Goal: Information Seeking & Learning: Learn about a topic

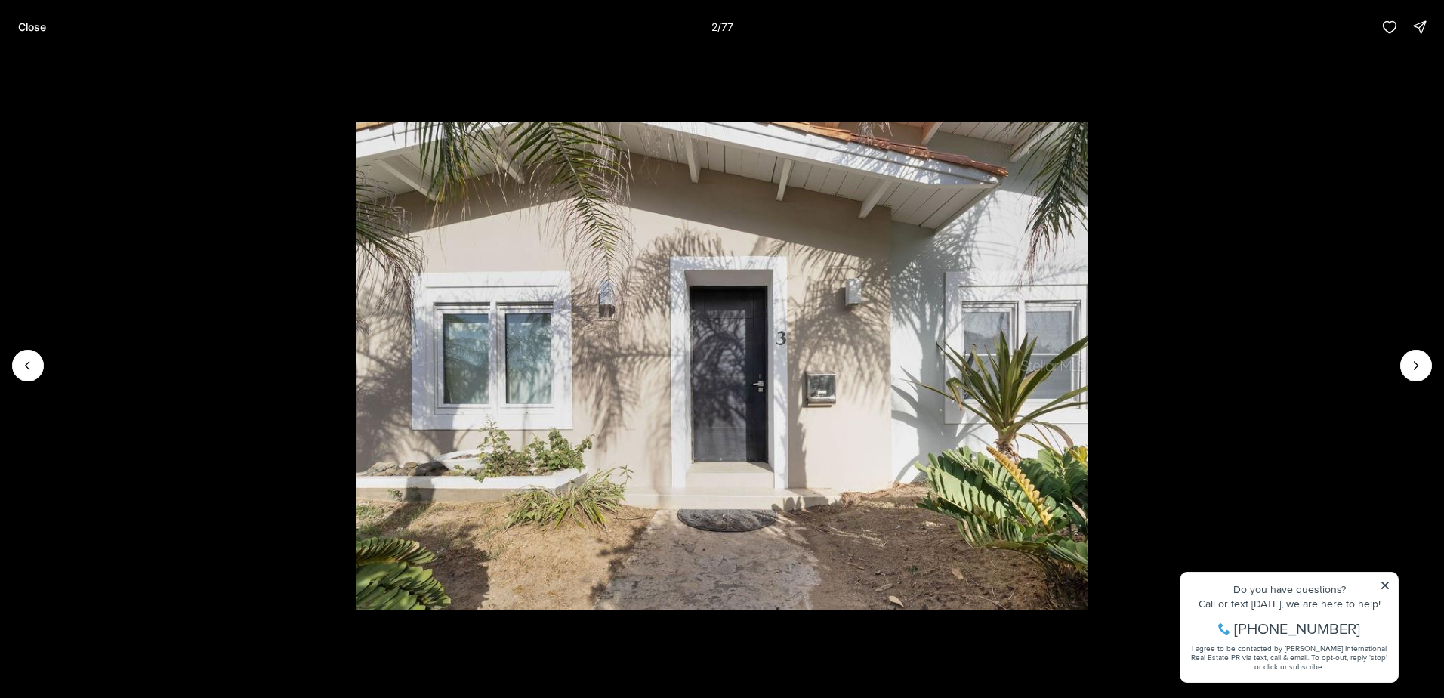
click at [1410, 363] on icon "Next slide" at bounding box center [1416, 365] width 15 height 15
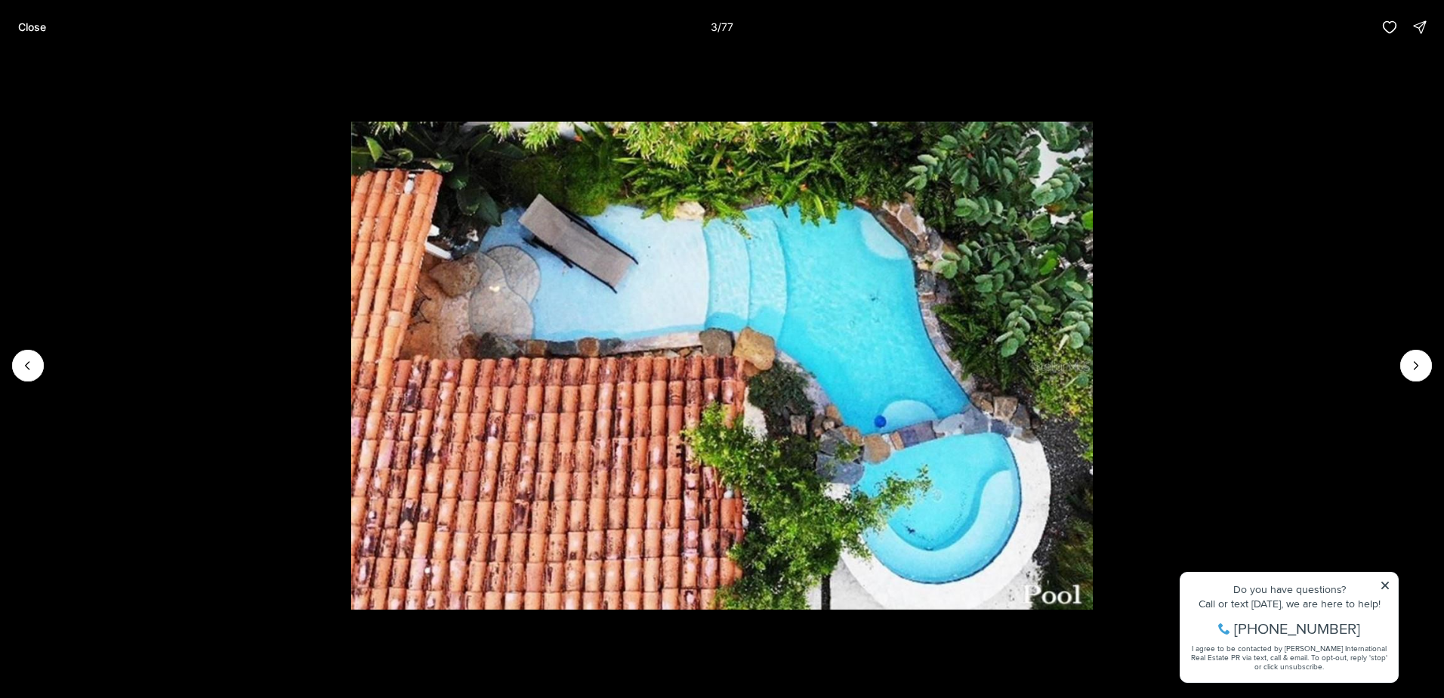
click at [1410, 363] on icon "Next slide" at bounding box center [1416, 365] width 15 height 15
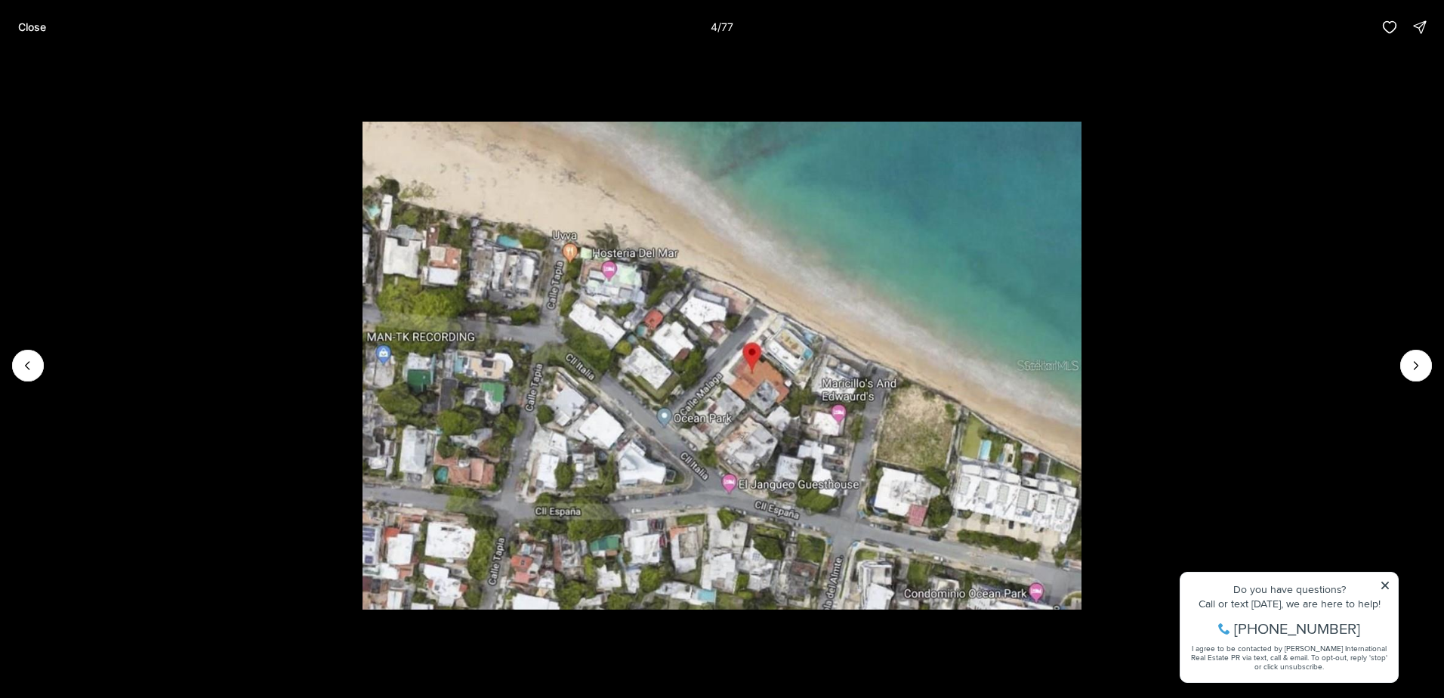
click at [1410, 363] on icon "Next slide" at bounding box center [1416, 365] width 15 height 15
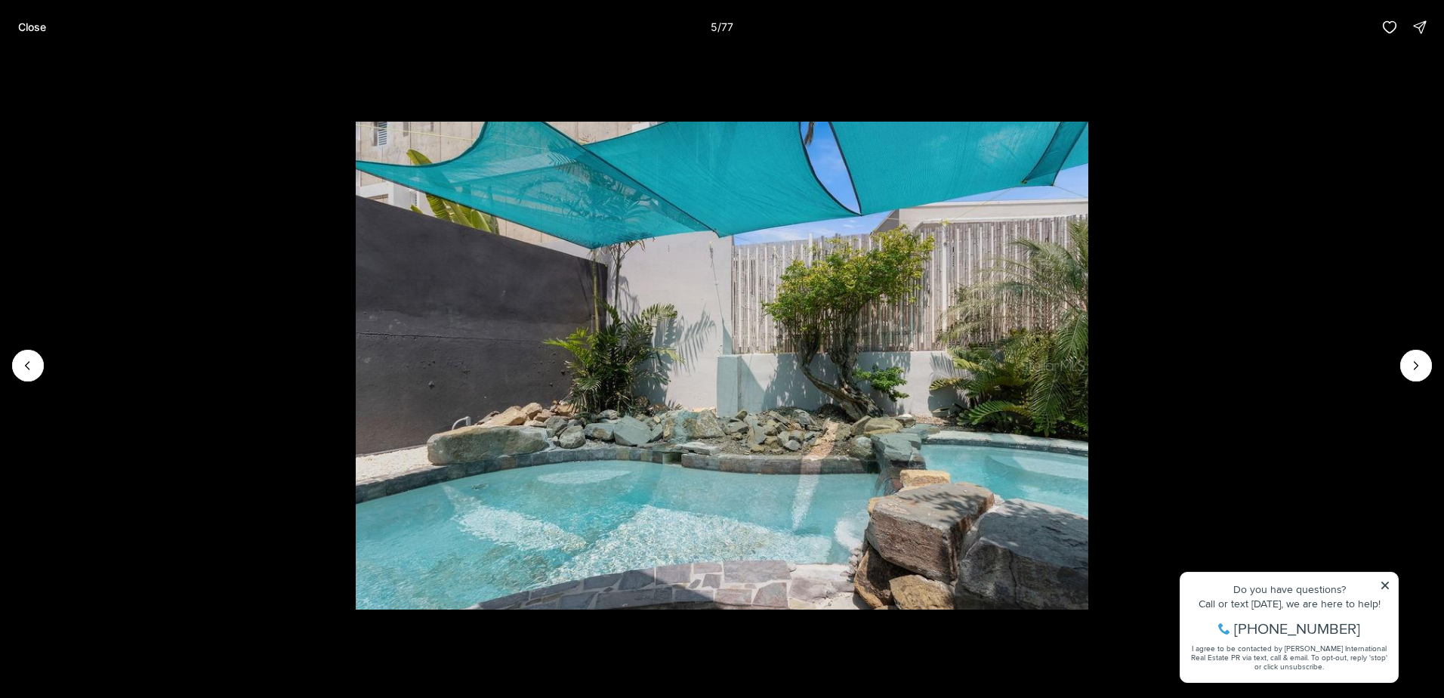
click at [1410, 363] on icon "Next slide" at bounding box center [1416, 365] width 15 height 15
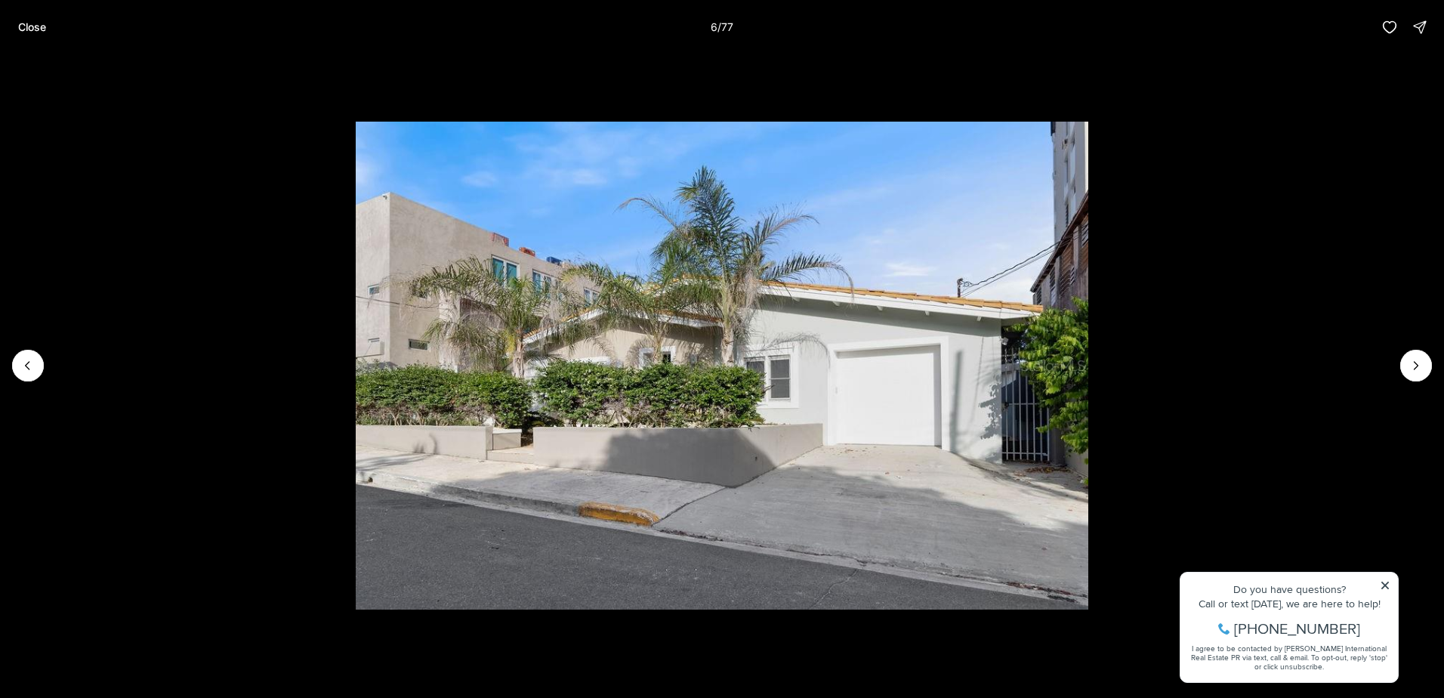
click at [1410, 363] on icon "Next slide" at bounding box center [1416, 365] width 15 height 15
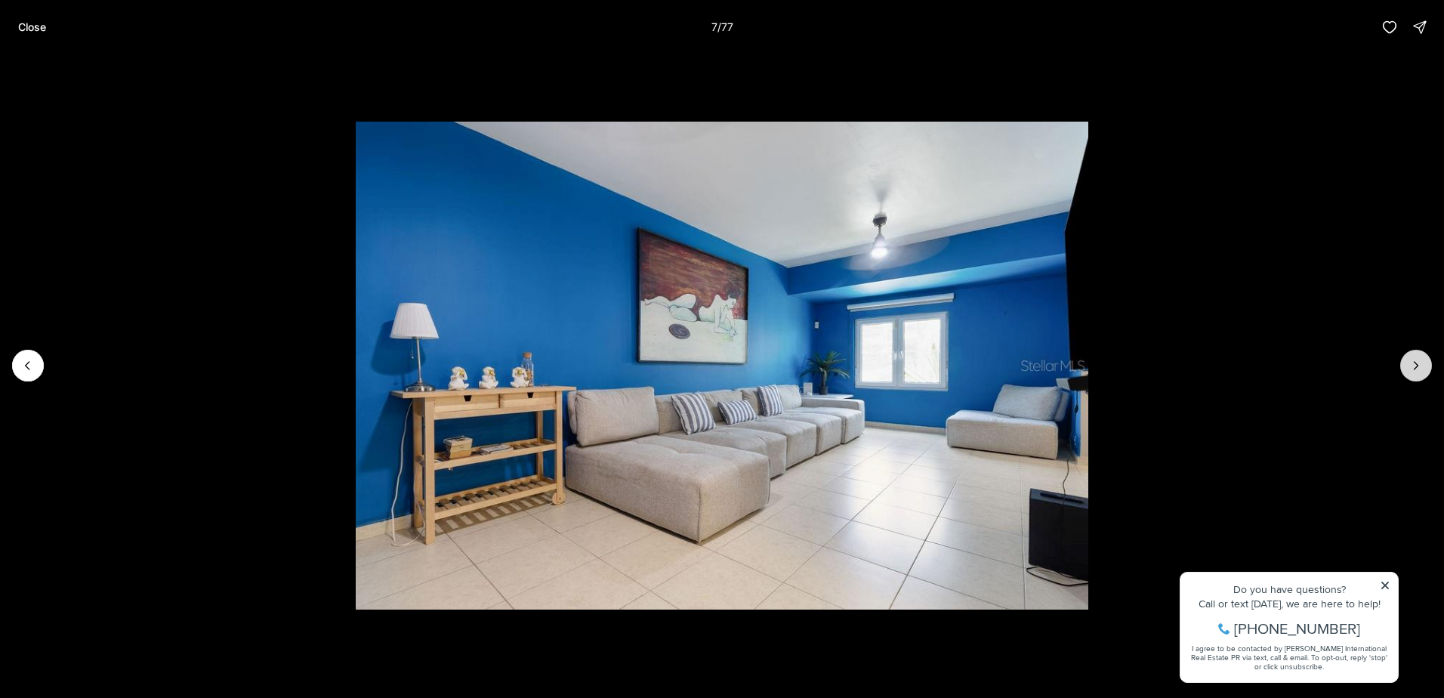
click at [1407, 360] on button "Next slide" at bounding box center [1417, 366] width 32 height 32
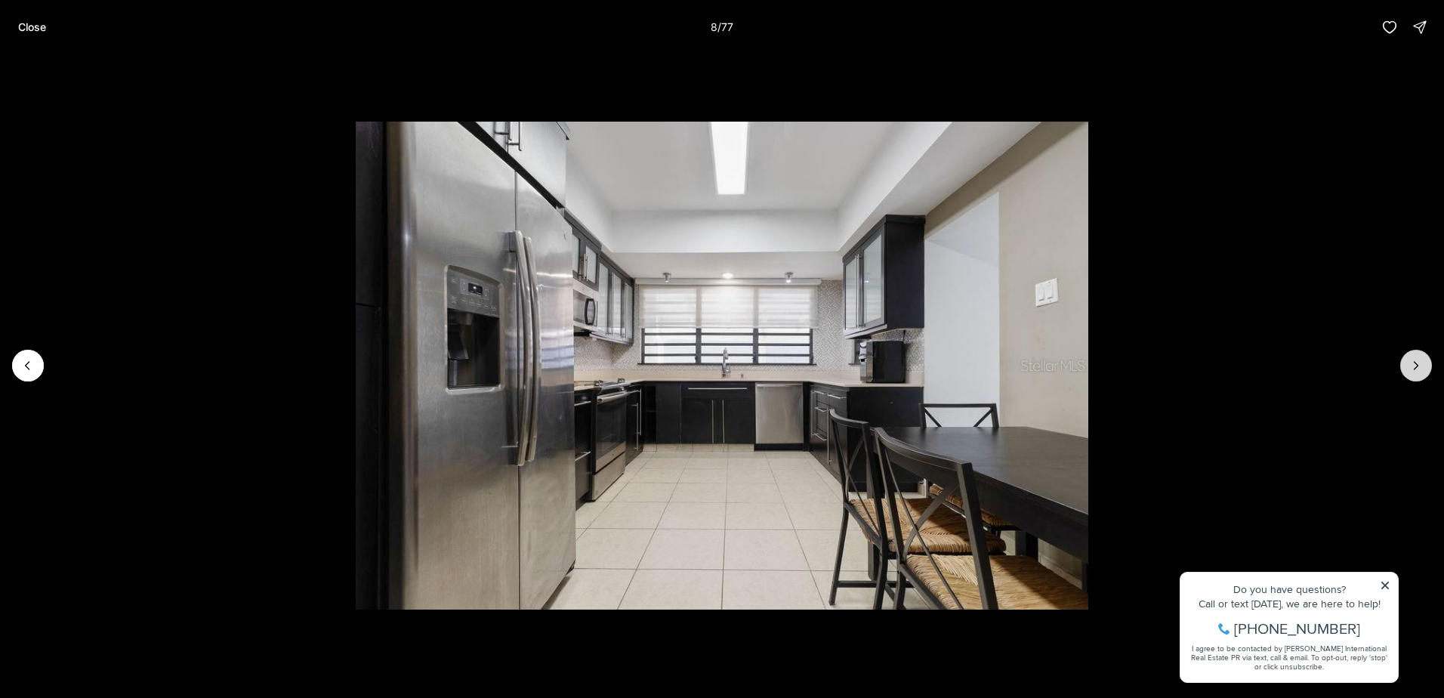
click at [1407, 360] on button "Next slide" at bounding box center [1417, 366] width 32 height 32
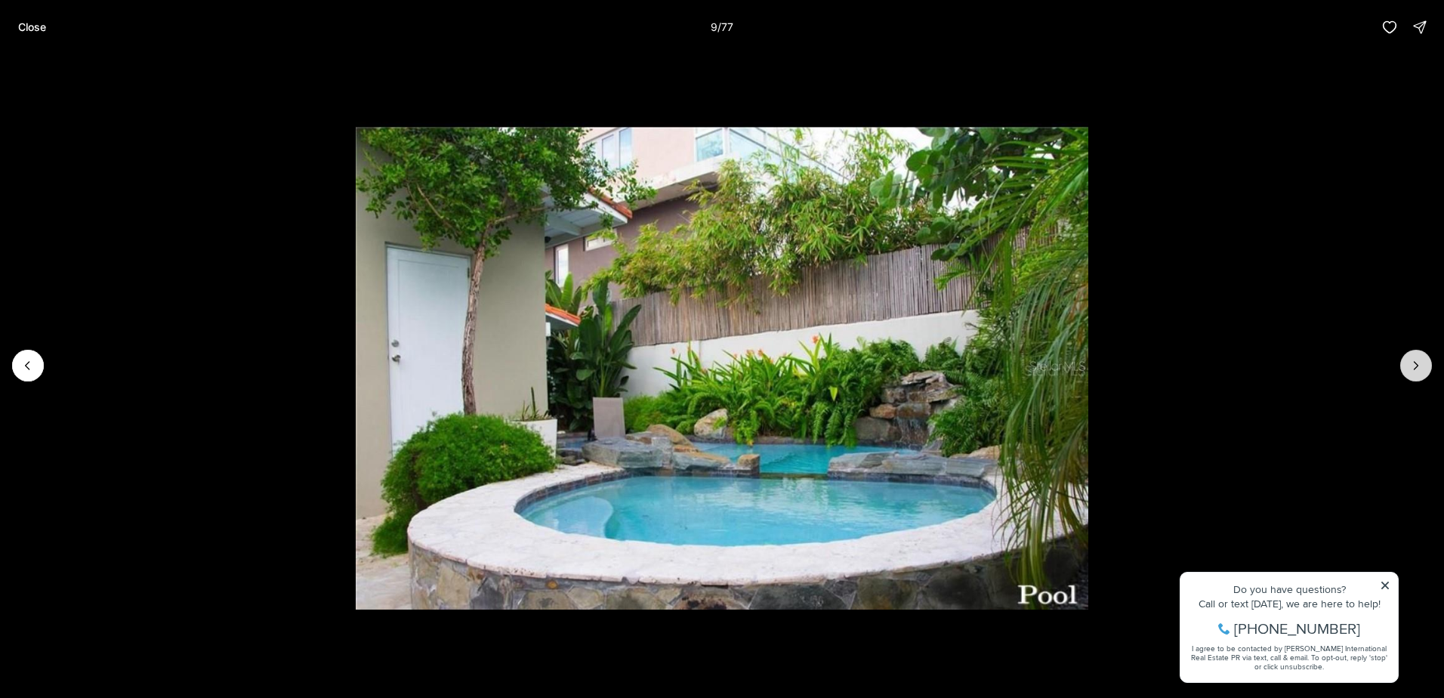
click at [1407, 360] on button "Next slide" at bounding box center [1417, 366] width 32 height 32
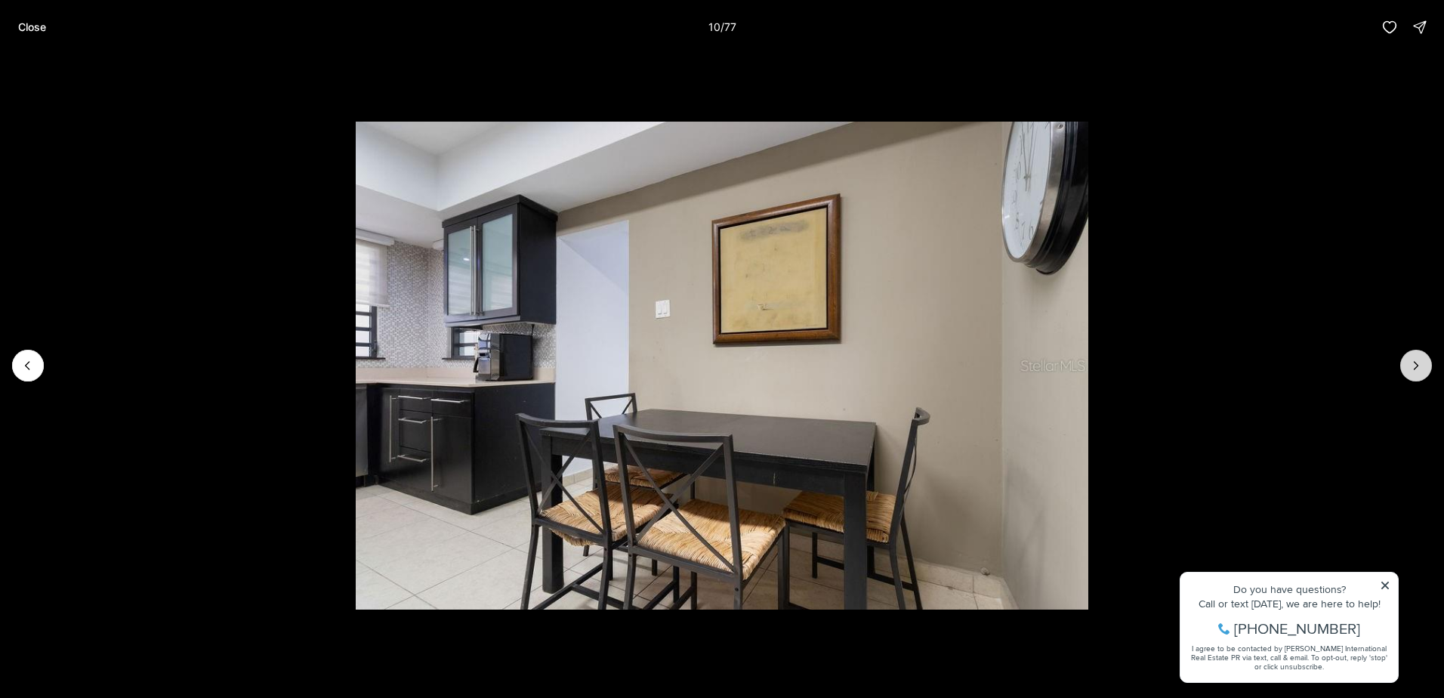
click at [1407, 359] on button "Next slide" at bounding box center [1417, 366] width 32 height 32
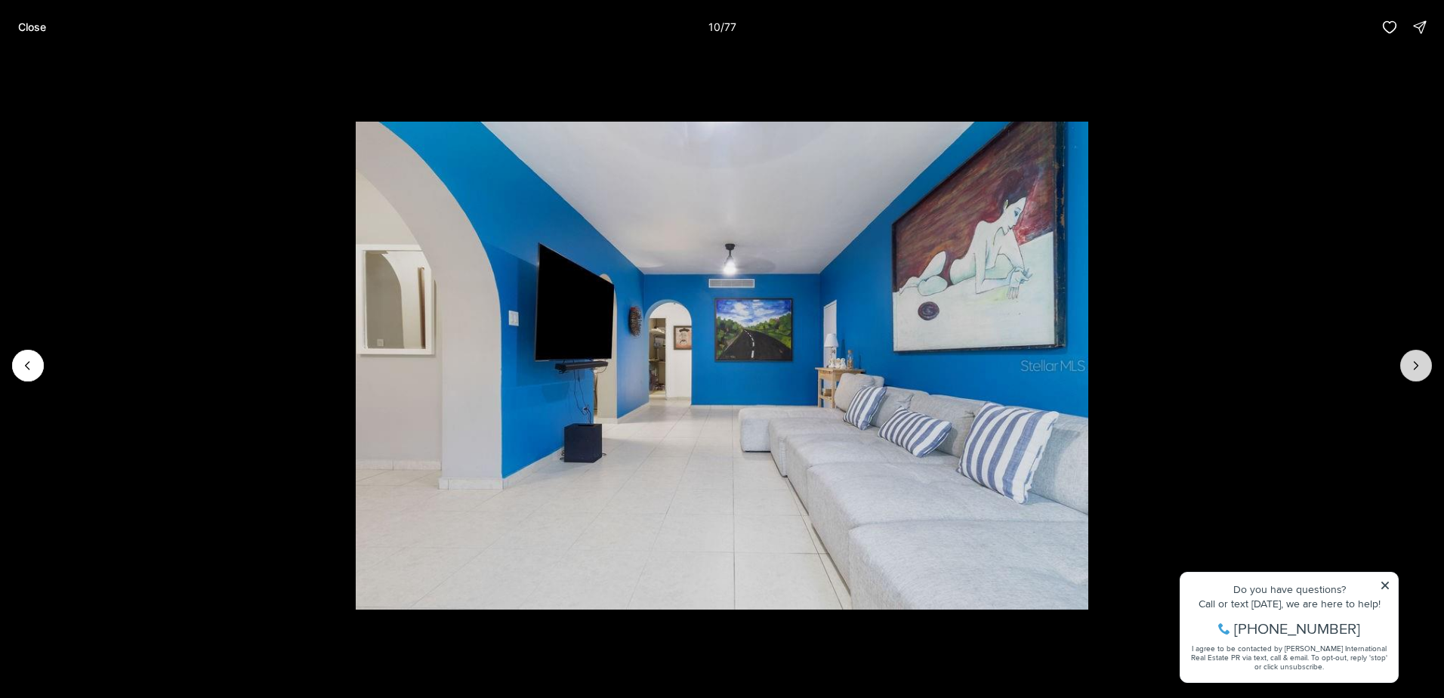
click at [1407, 359] on button "Next slide" at bounding box center [1417, 366] width 32 height 32
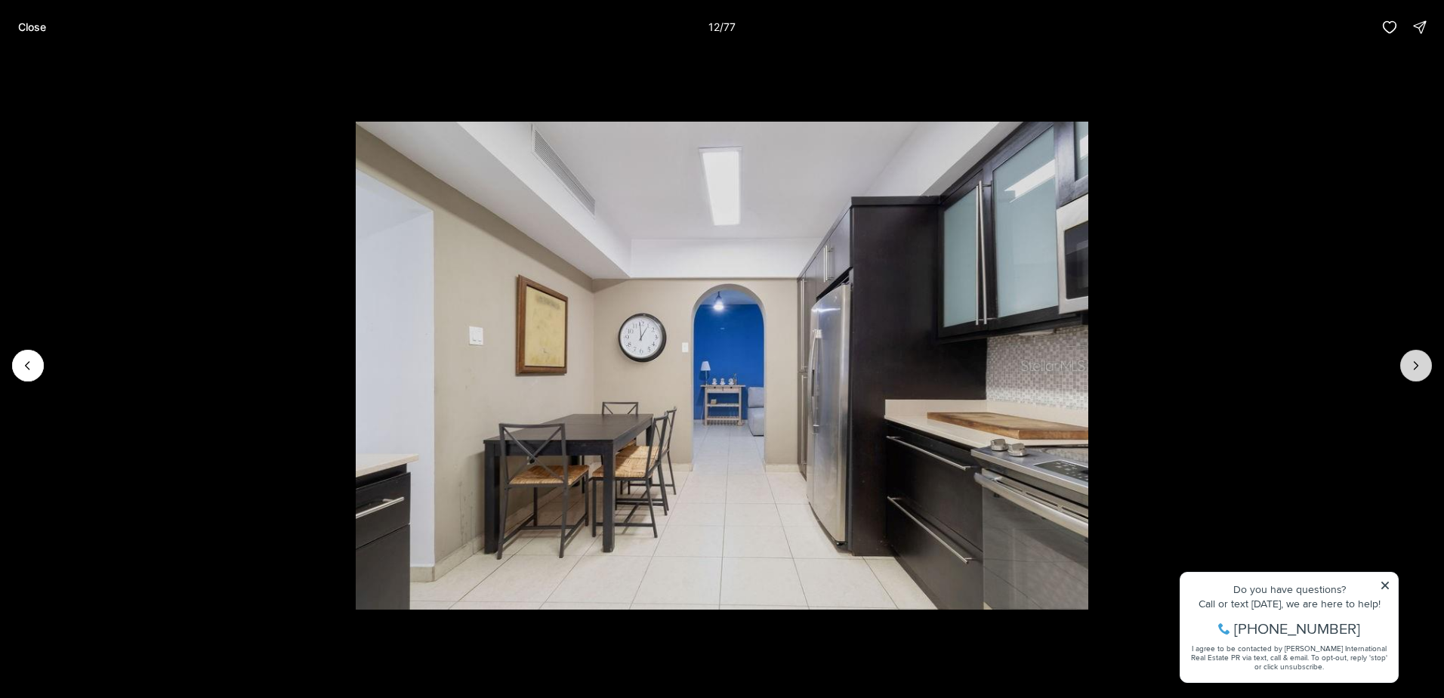
click at [1407, 359] on button "Next slide" at bounding box center [1417, 366] width 32 height 32
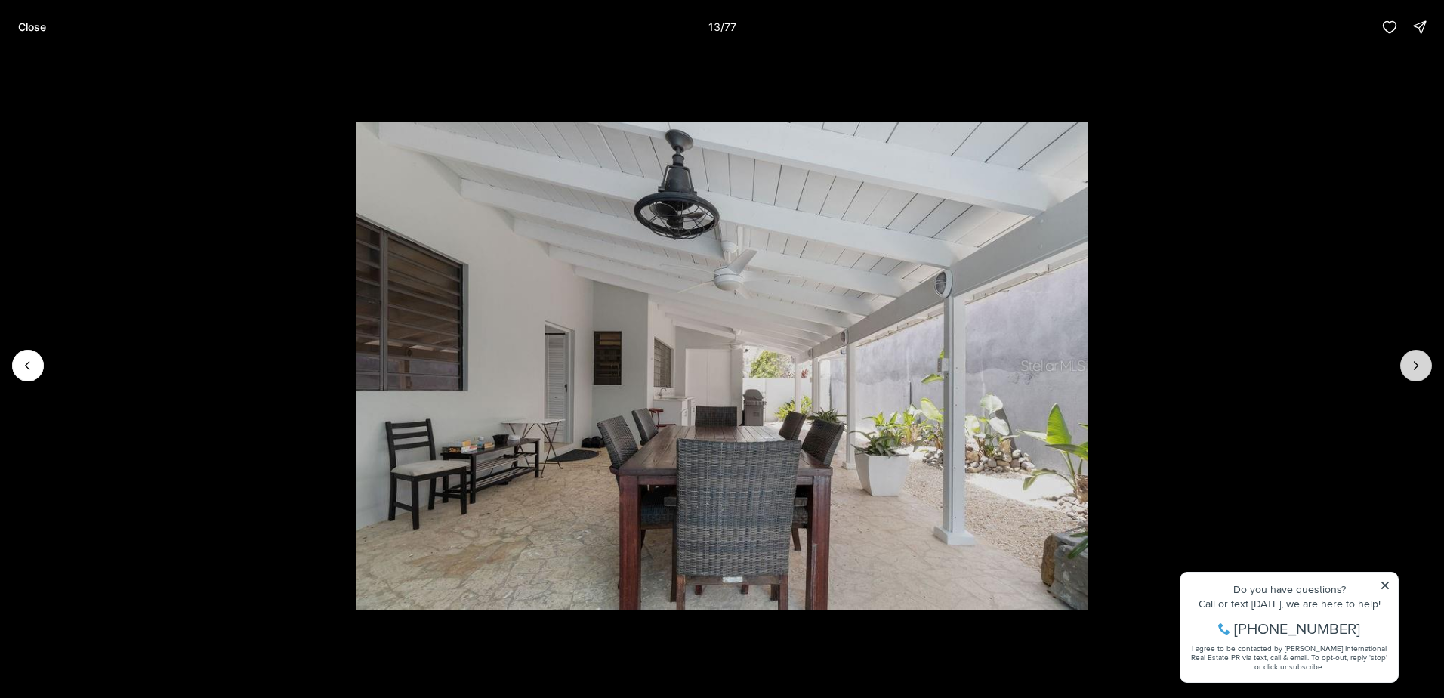
click at [1407, 359] on button "Next slide" at bounding box center [1417, 366] width 32 height 32
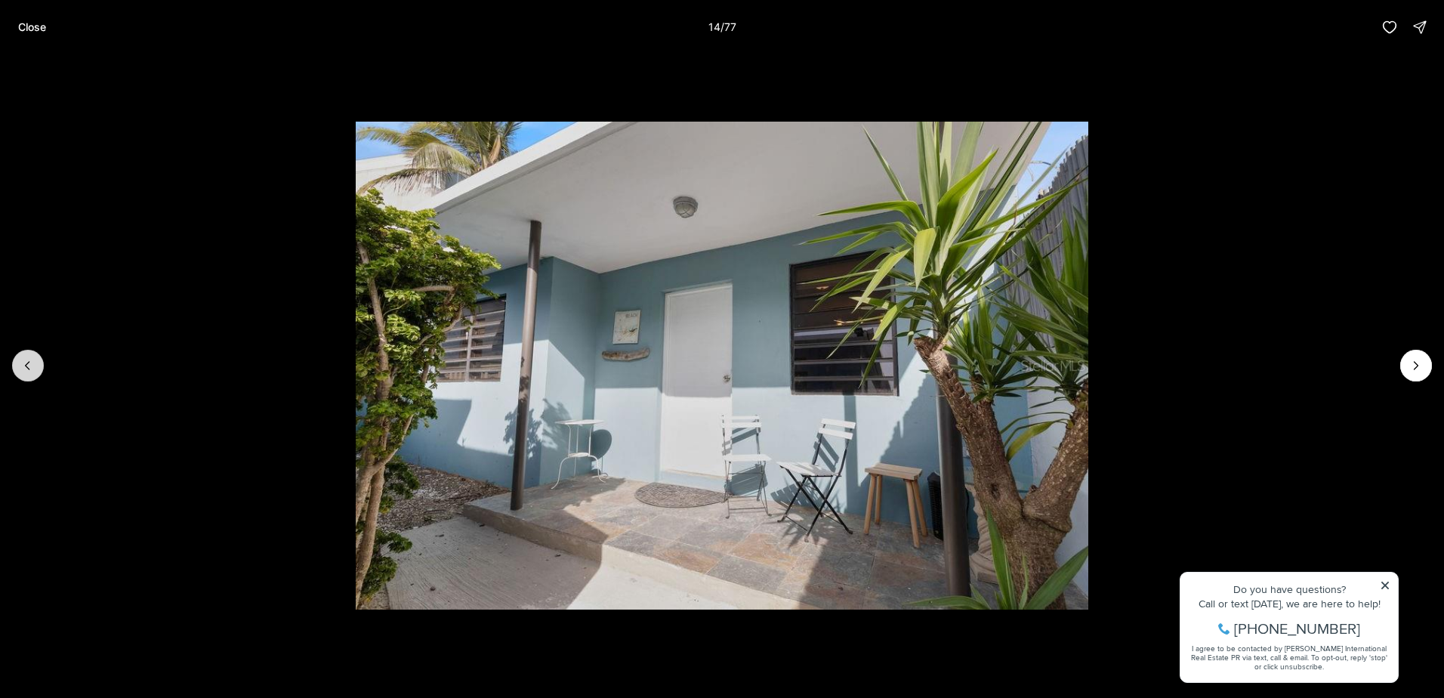
click at [33, 359] on icon "Previous slide" at bounding box center [27, 365] width 15 height 15
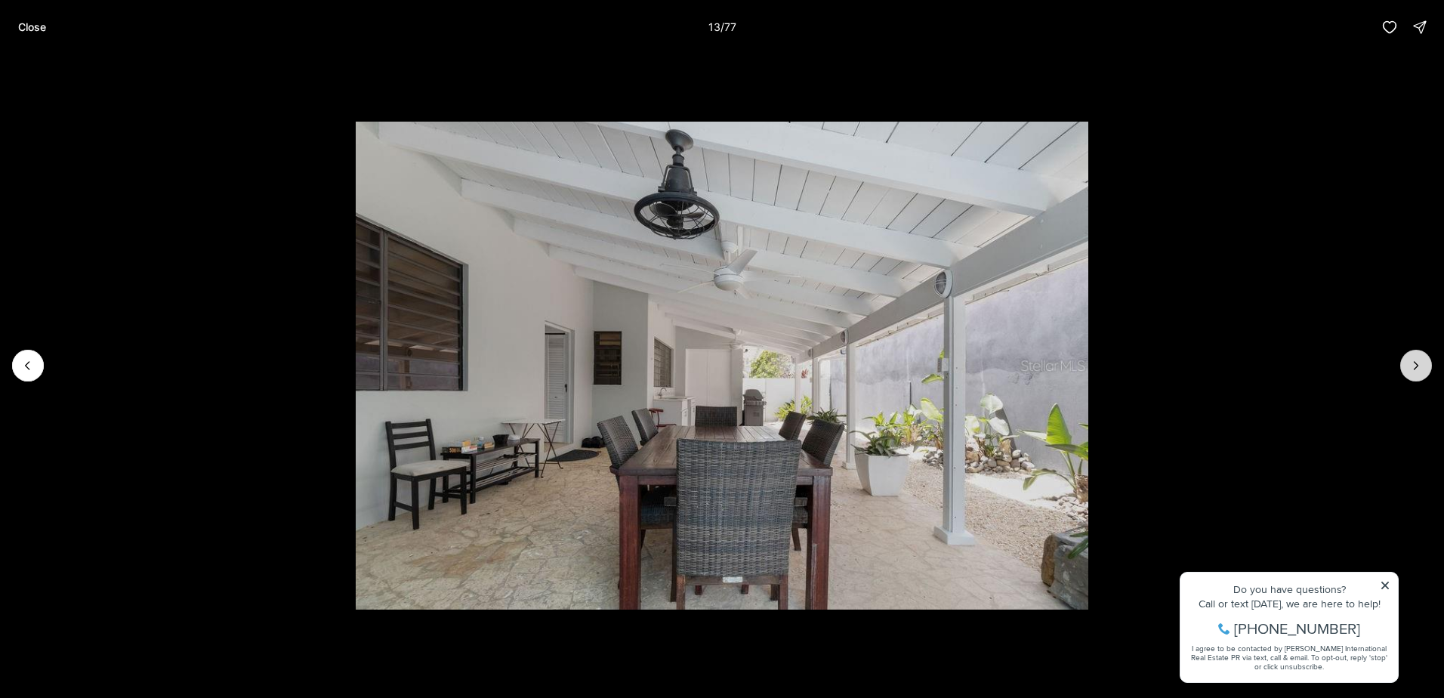
click at [1415, 366] on icon "Next slide" at bounding box center [1416, 365] width 15 height 15
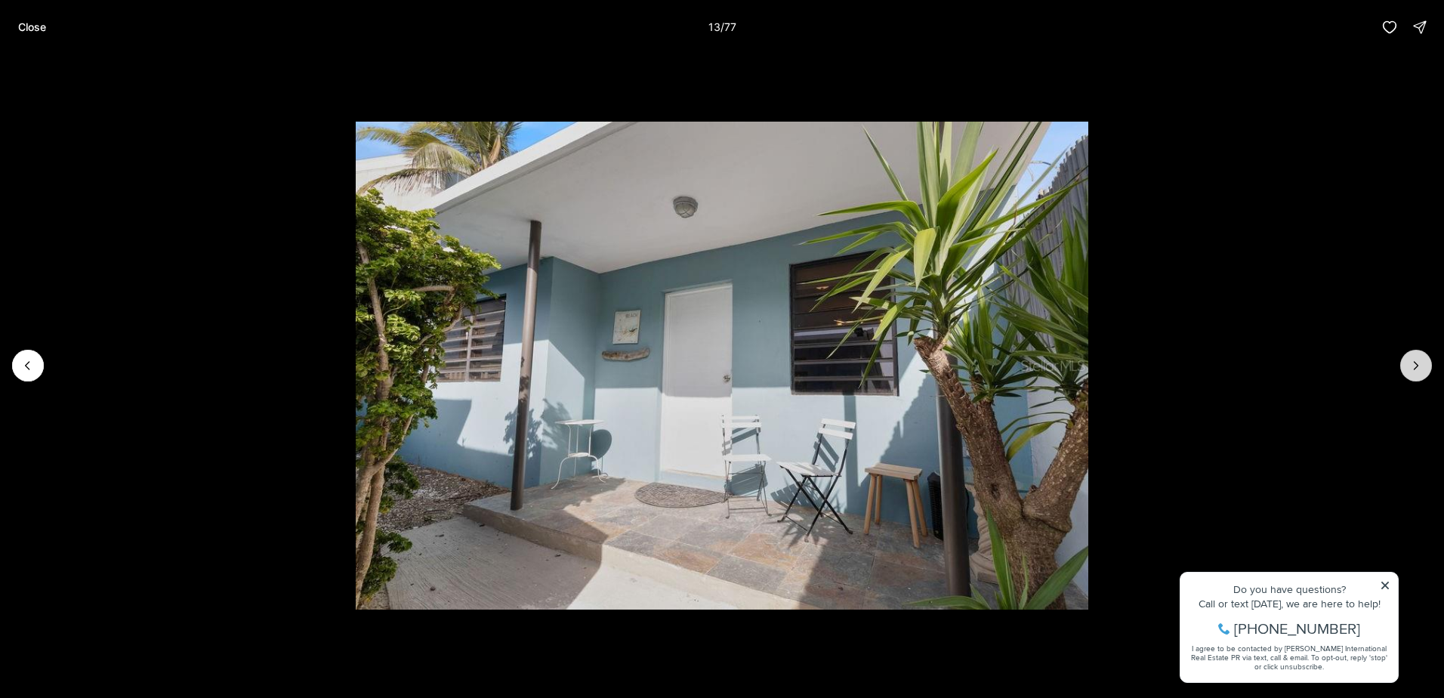
click at [1415, 366] on icon "Next slide" at bounding box center [1416, 365] width 15 height 15
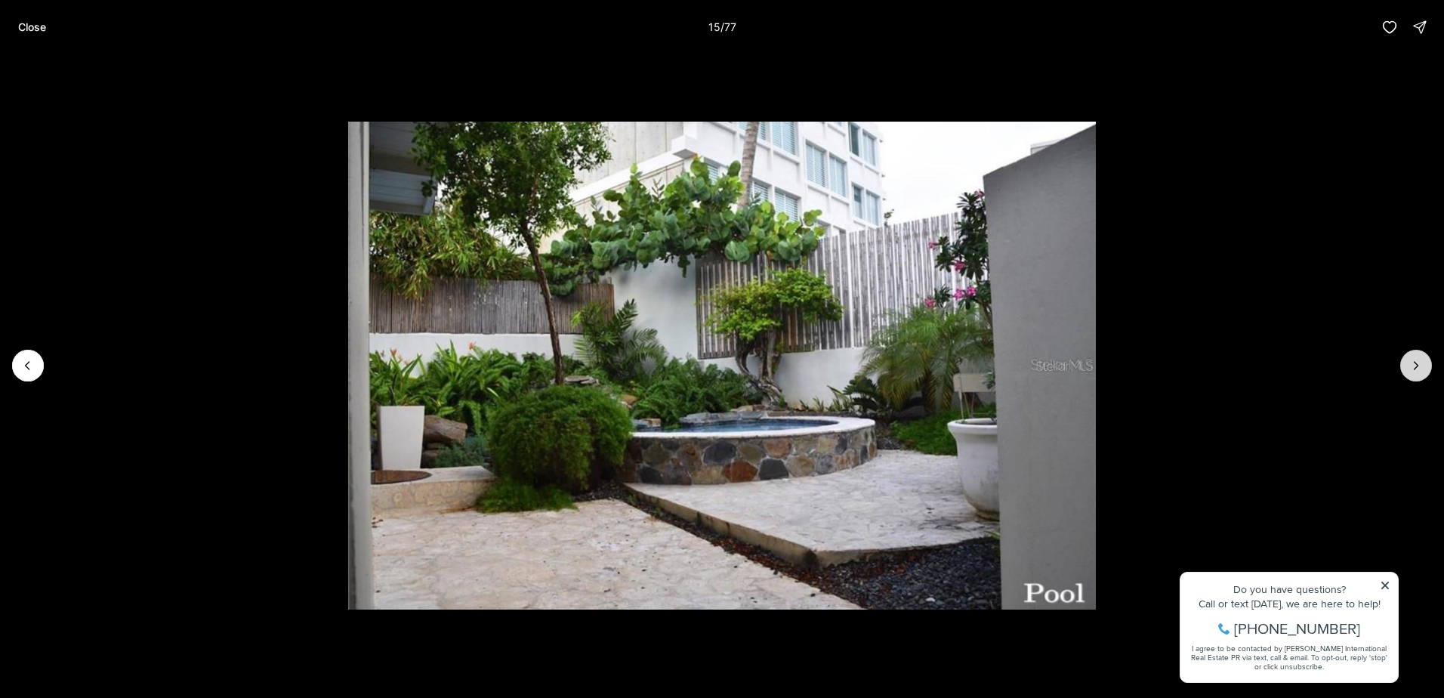
click at [1415, 364] on icon "Next slide" at bounding box center [1416, 365] width 15 height 15
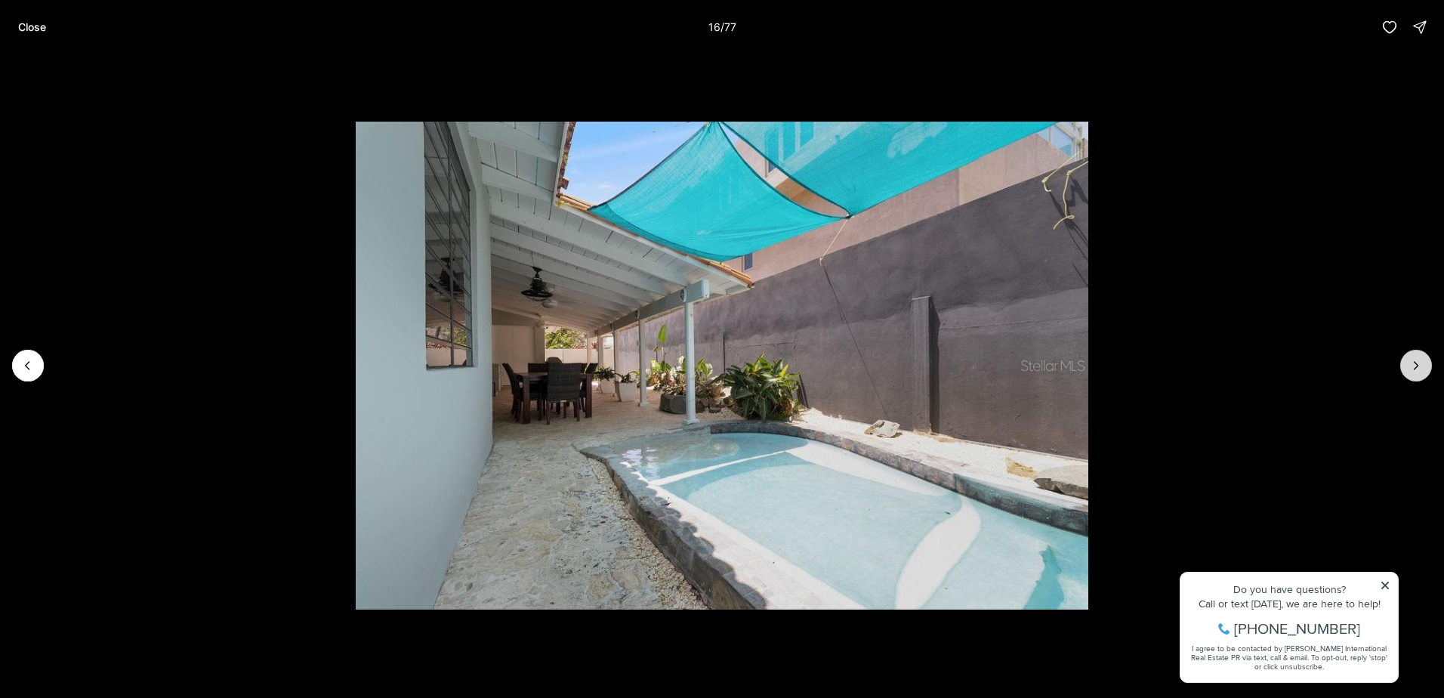
click at [1414, 363] on icon "Next slide" at bounding box center [1416, 365] width 15 height 15
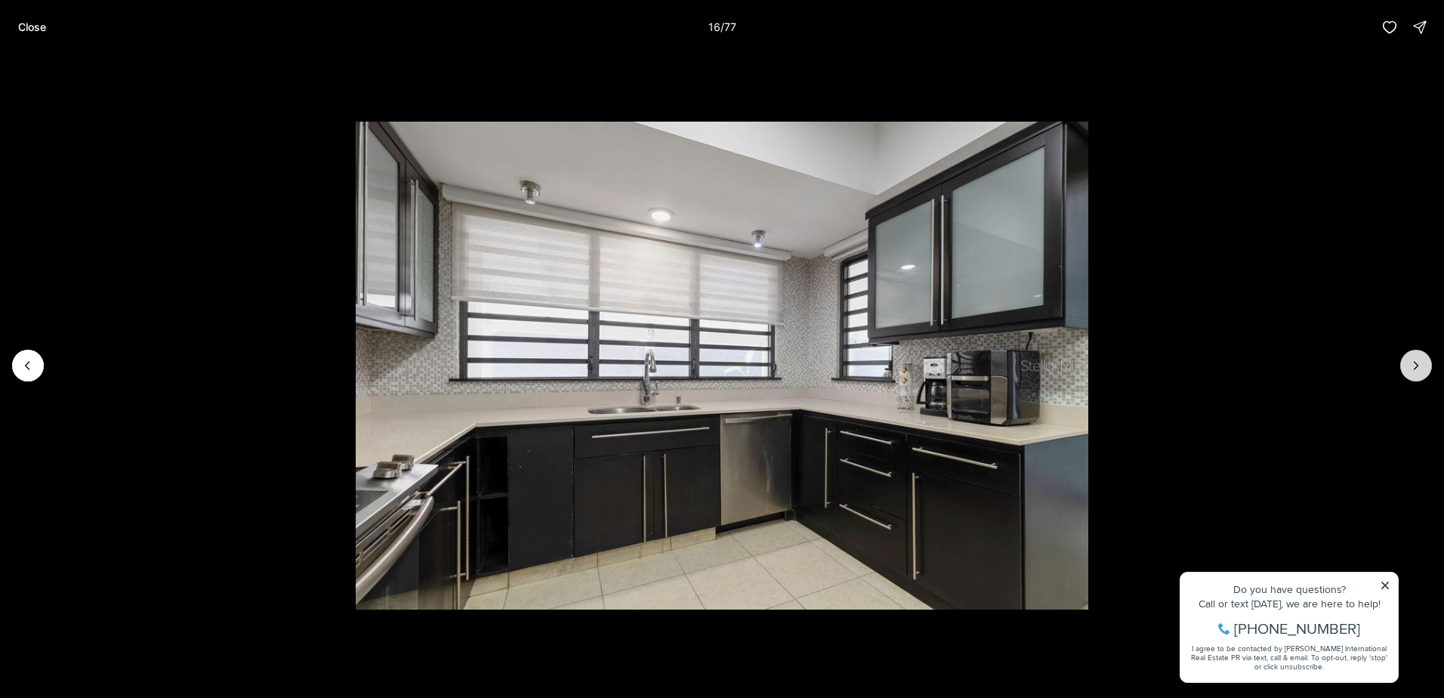
click at [1414, 363] on icon "Next slide" at bounding box center [1416, 365] width 15 height 15
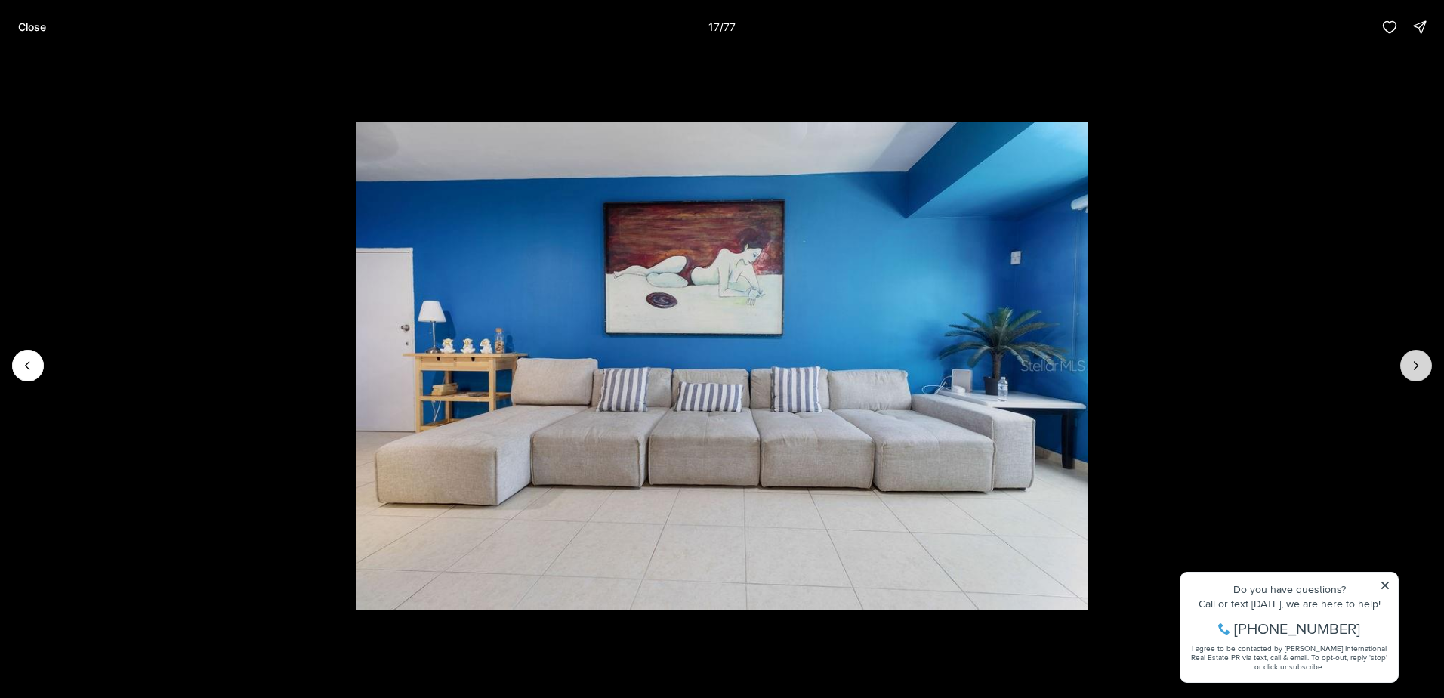
click at [1414, 363] on icon "Next slide" at bounding box center [1416, 365] width 15 height 15
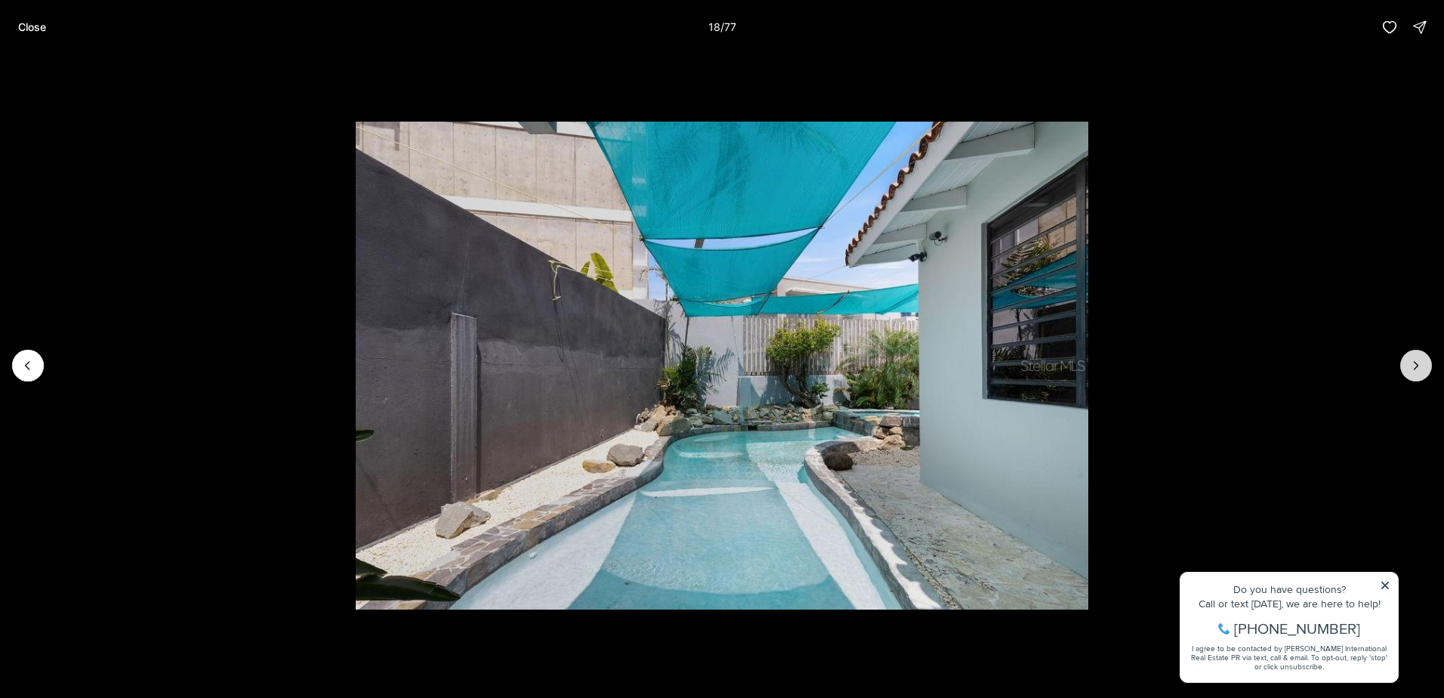
click at [1414, 363] on icon "Next slide" at bounding box center [1416, 365] width 15 height 15
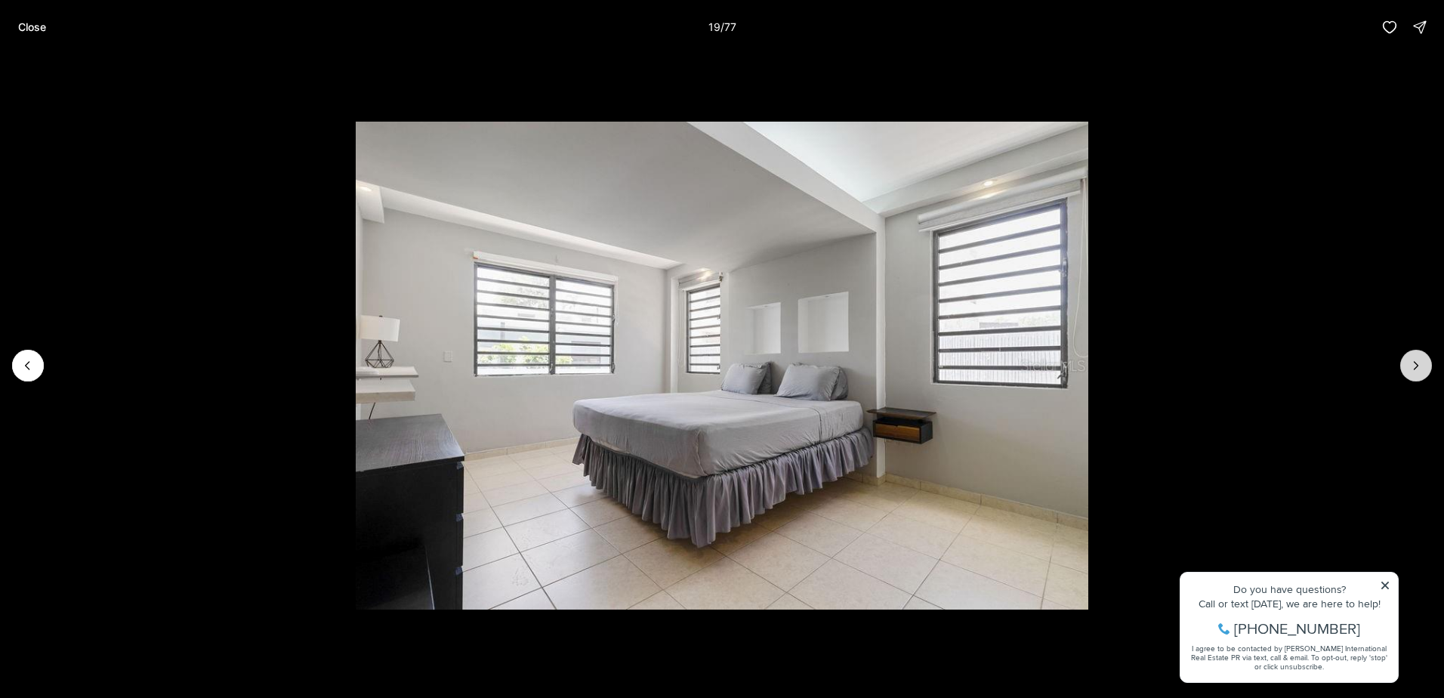
click at [1414, 363] on icon "Next slide" at bounding box center [1416, 365] width 15 height 15
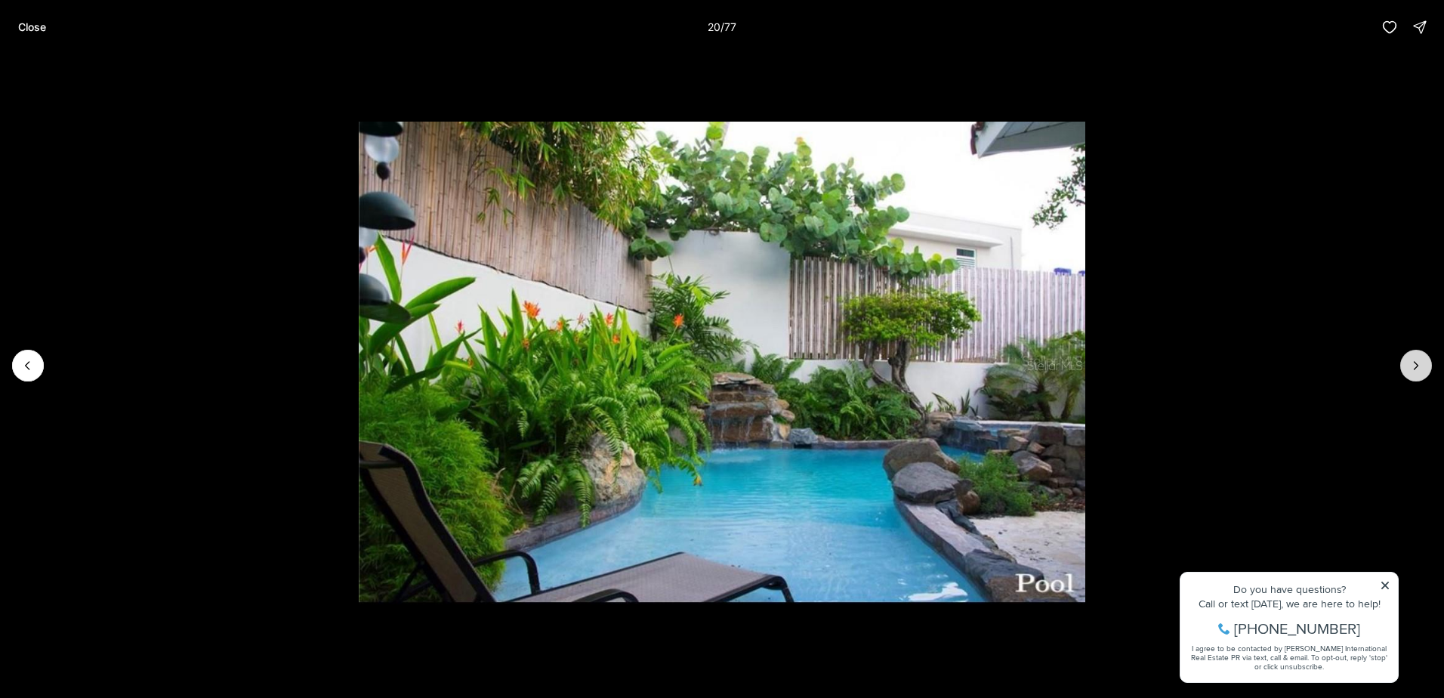
click at [1414, 363] on icon "Next slide" at bounding box center [1416, 365] width 15 height 15
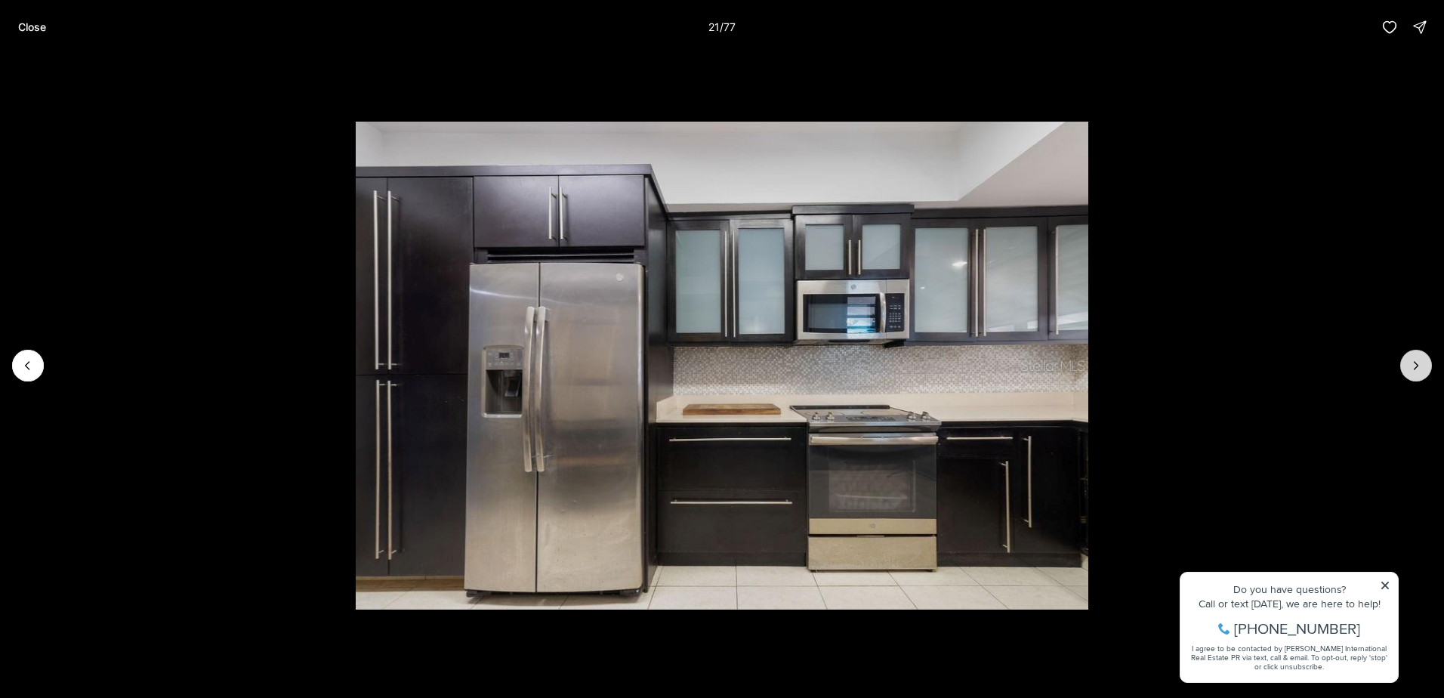
click at [1413, 361] on icon "Next slide" at bounding box center [1416, 365] width 15 height 15
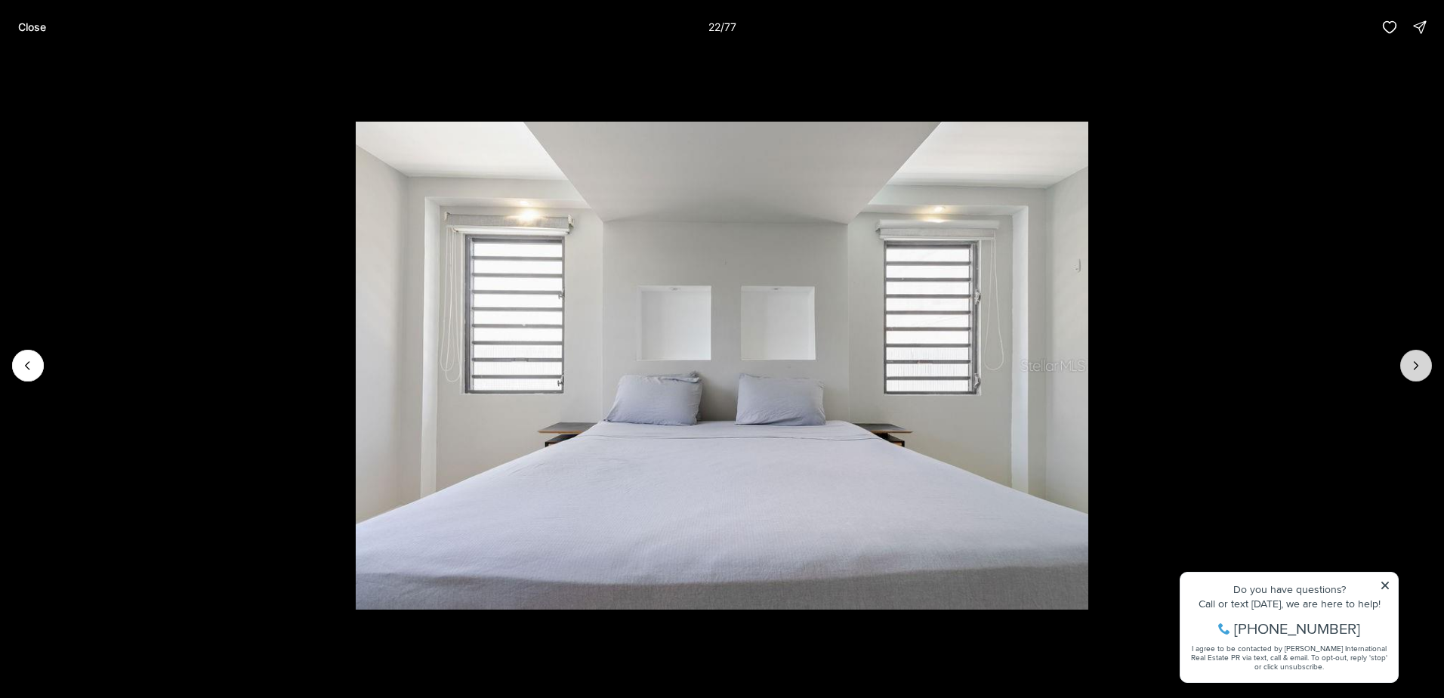
click at [1413, 360] on icon "Next slide" at bounding box center [1416, 365] width 15 height 15
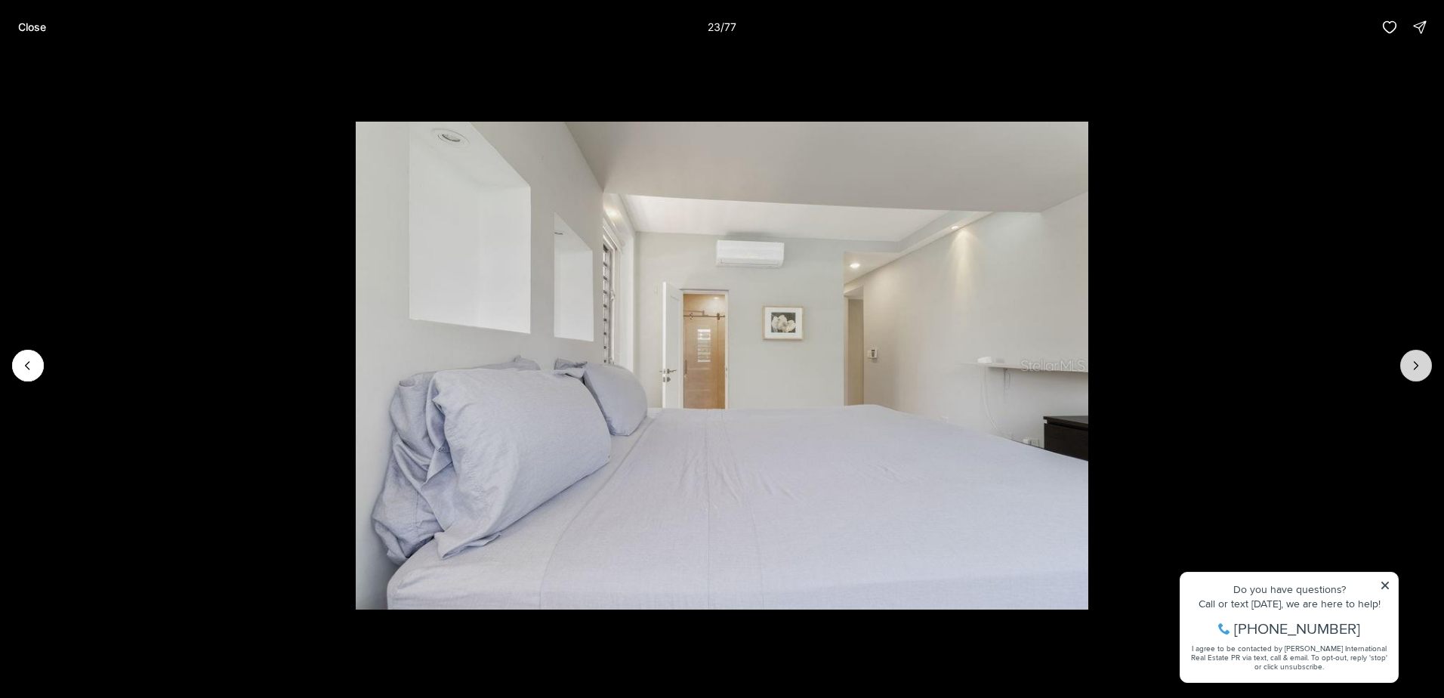
click at [1411, 360] on icon "Next slide" at bounding box center [1416, 365] width 15 height 15
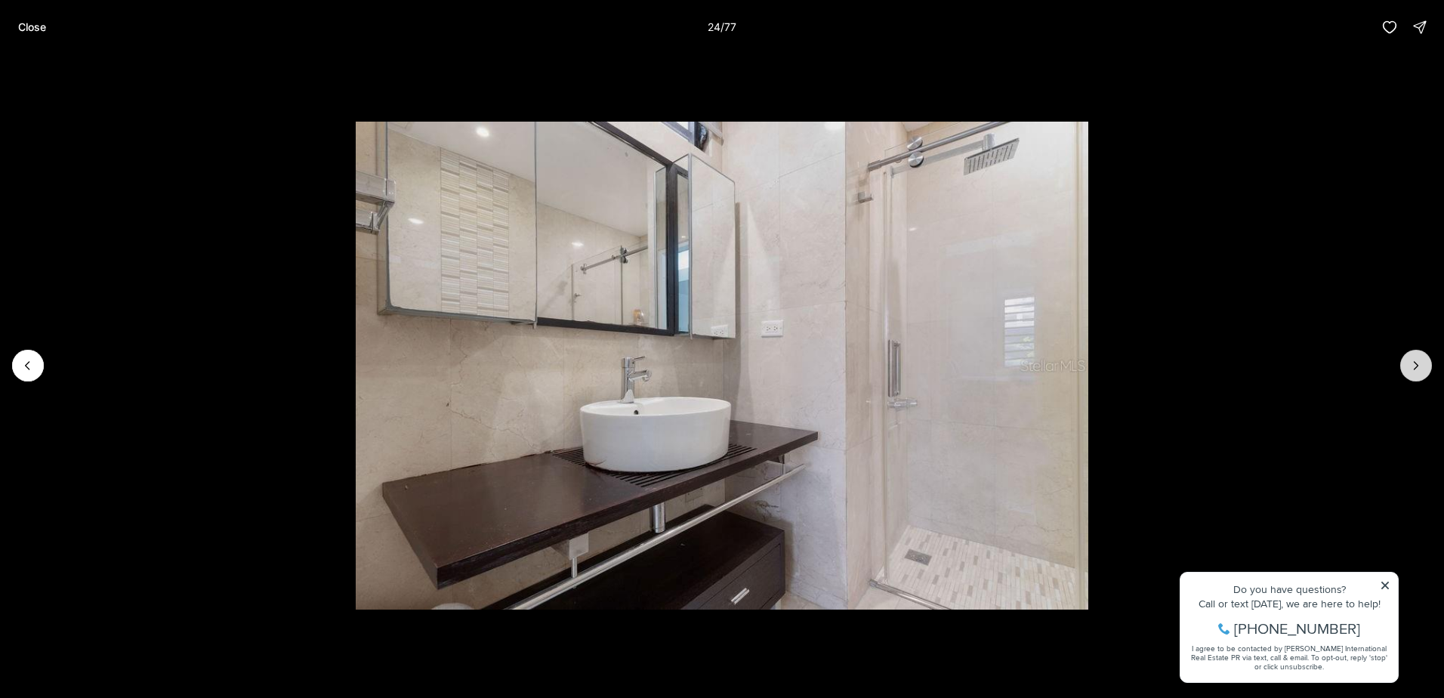
click at [1411, 359] on icon "Next slide" at bounding box center [1416, 365] width 15 height 15
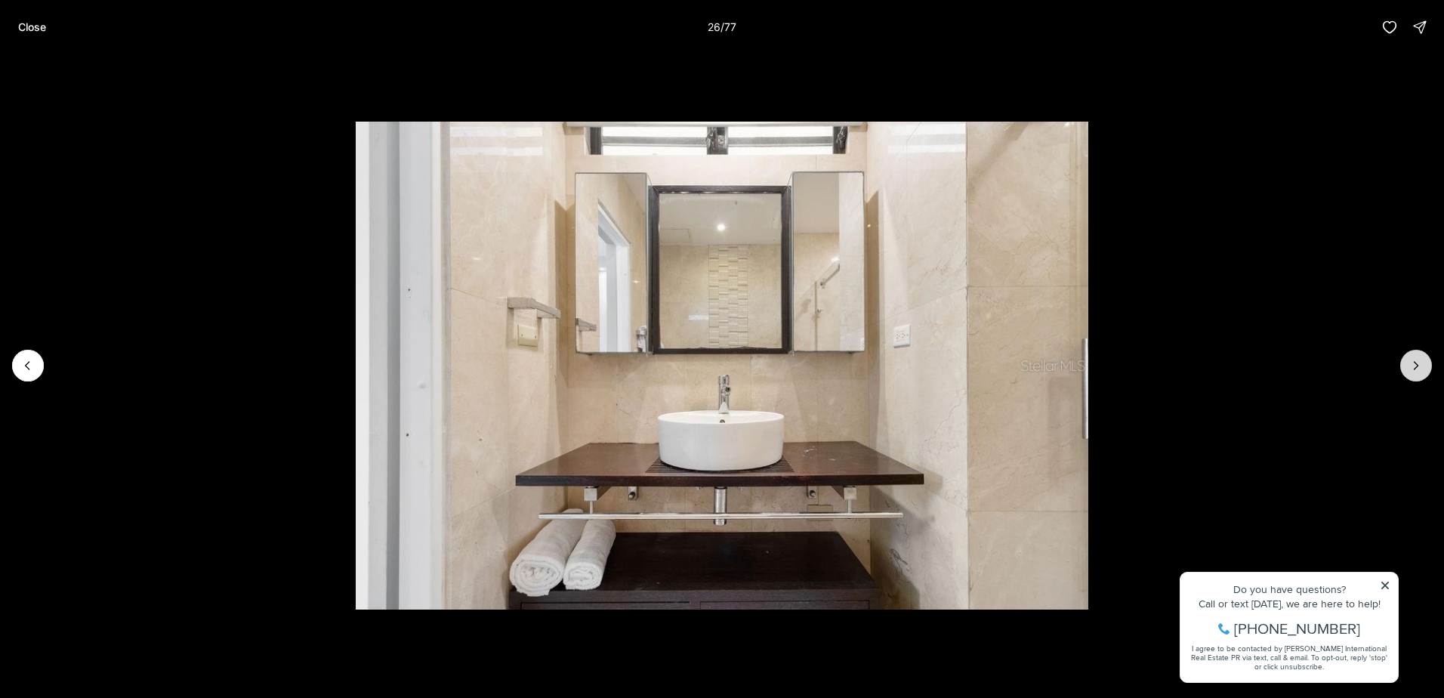
click at [1410, 358] on icon "Next slide" at bounding box center [1416, 365] width 15 height 15
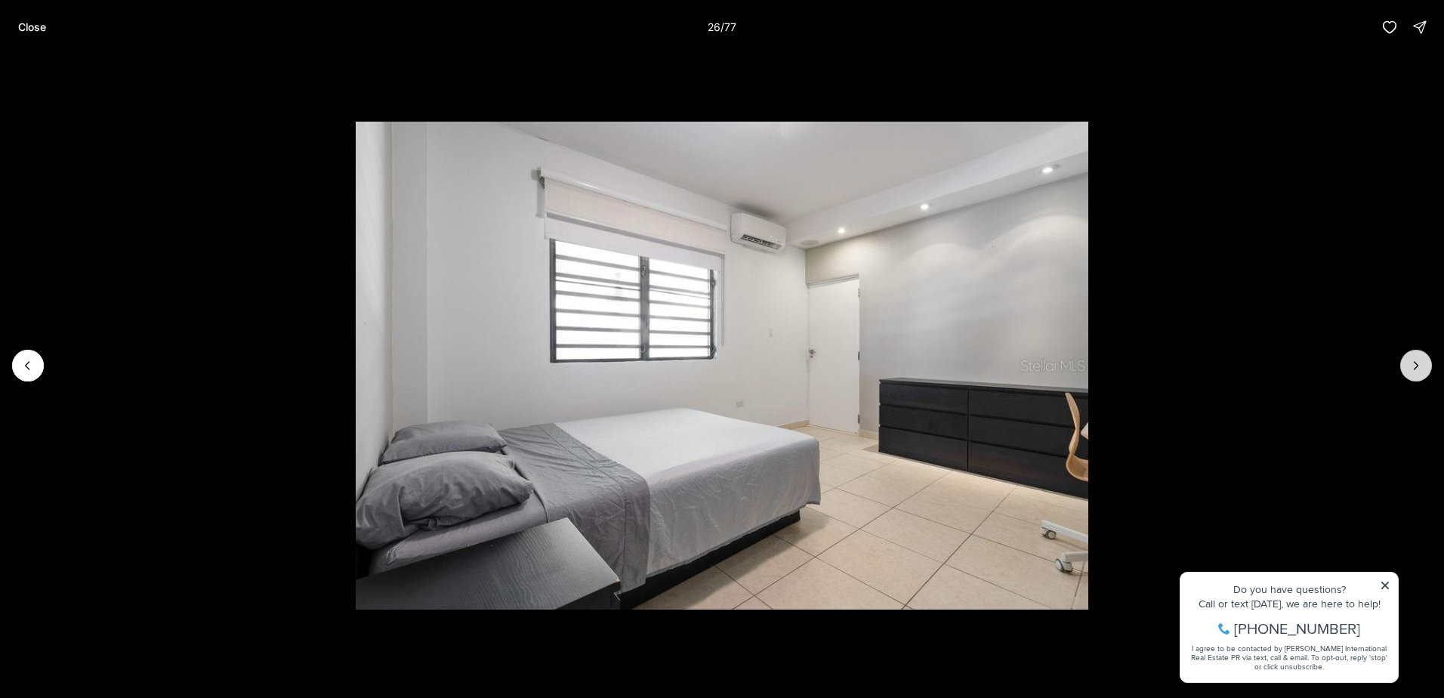
click at [1410, 357] on button "Next slide" at bounding box center [1417, 366] width 32 height 32
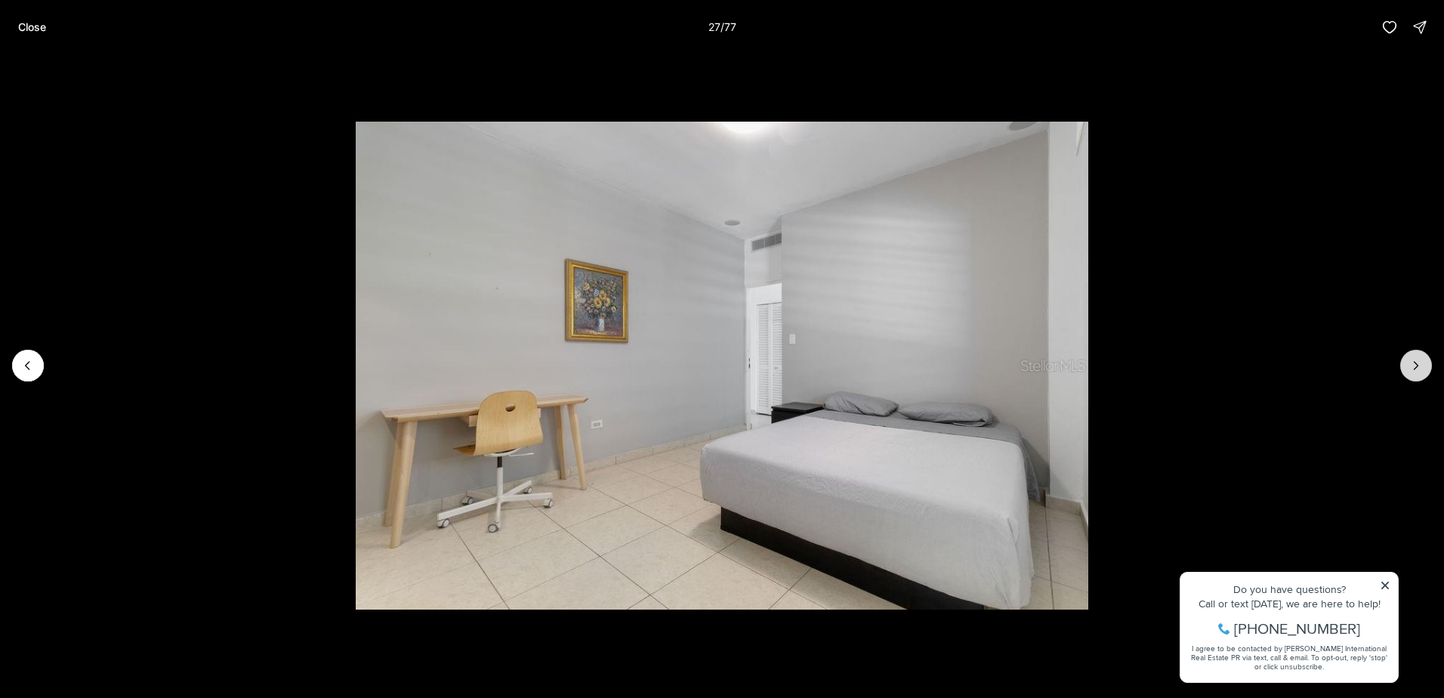
click at [1410, 357] on button "Next slide" at bounding box center [1417, 366] width 32 height 32
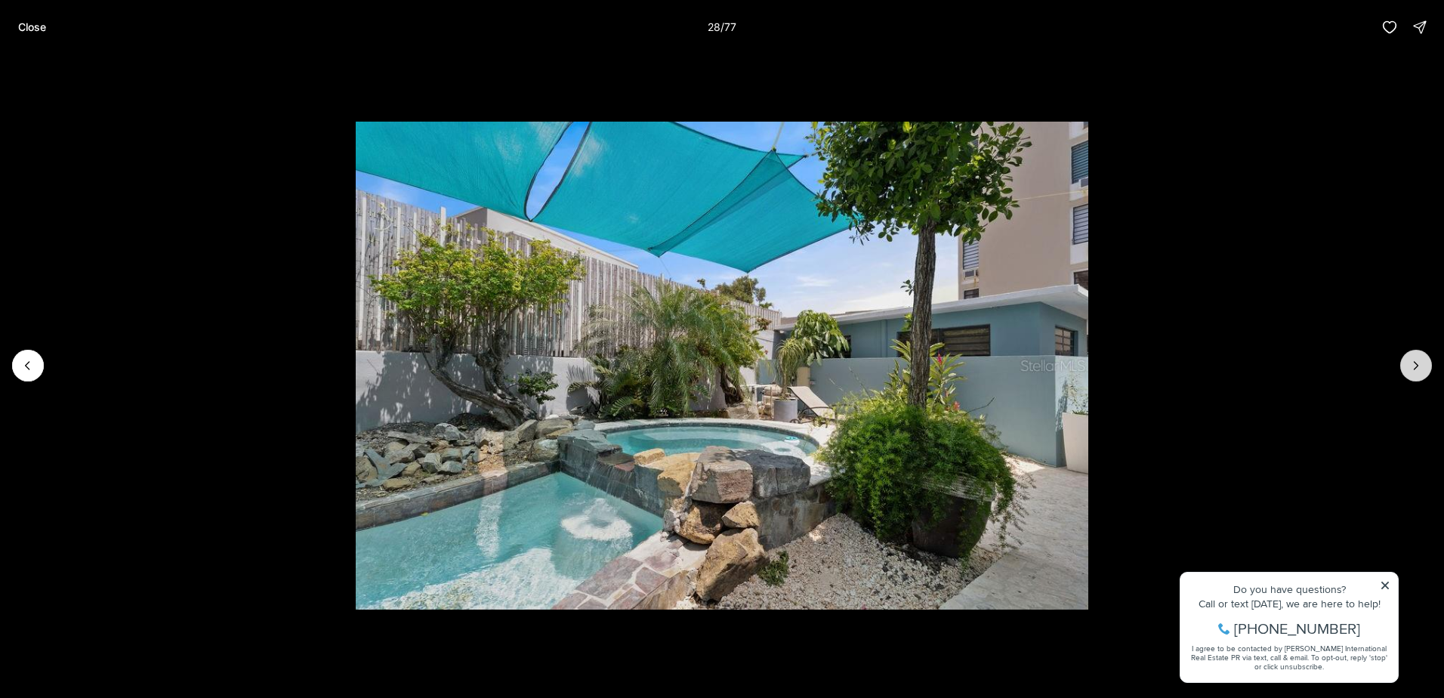
click at [1410, 357] on button "Next slide" at bounding box center [1417, 366] width 32 height 32
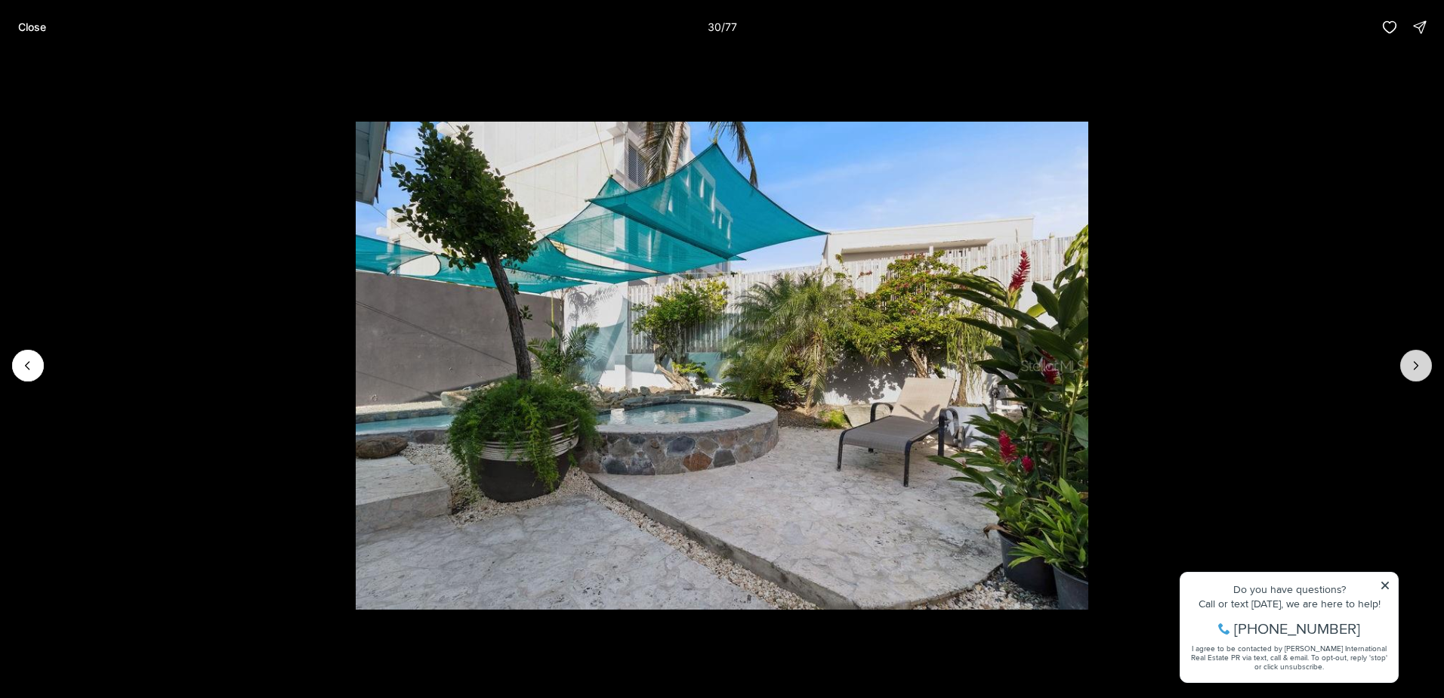
click at [1408, 355] on button "Next slide" at bounding box center [1417, 366] width 32 height 32
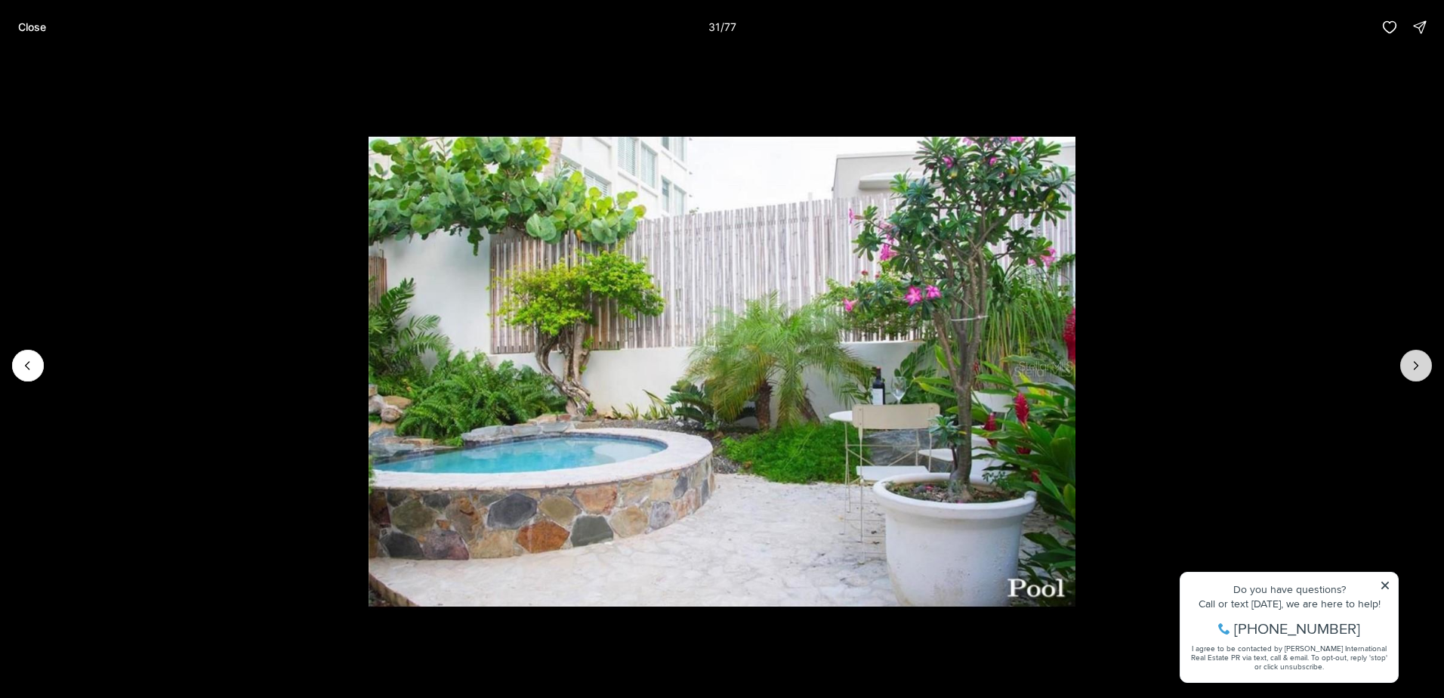
click at [1407, 354] on button "Next slide" at bounding box center [1417, 366] width 32 height 32
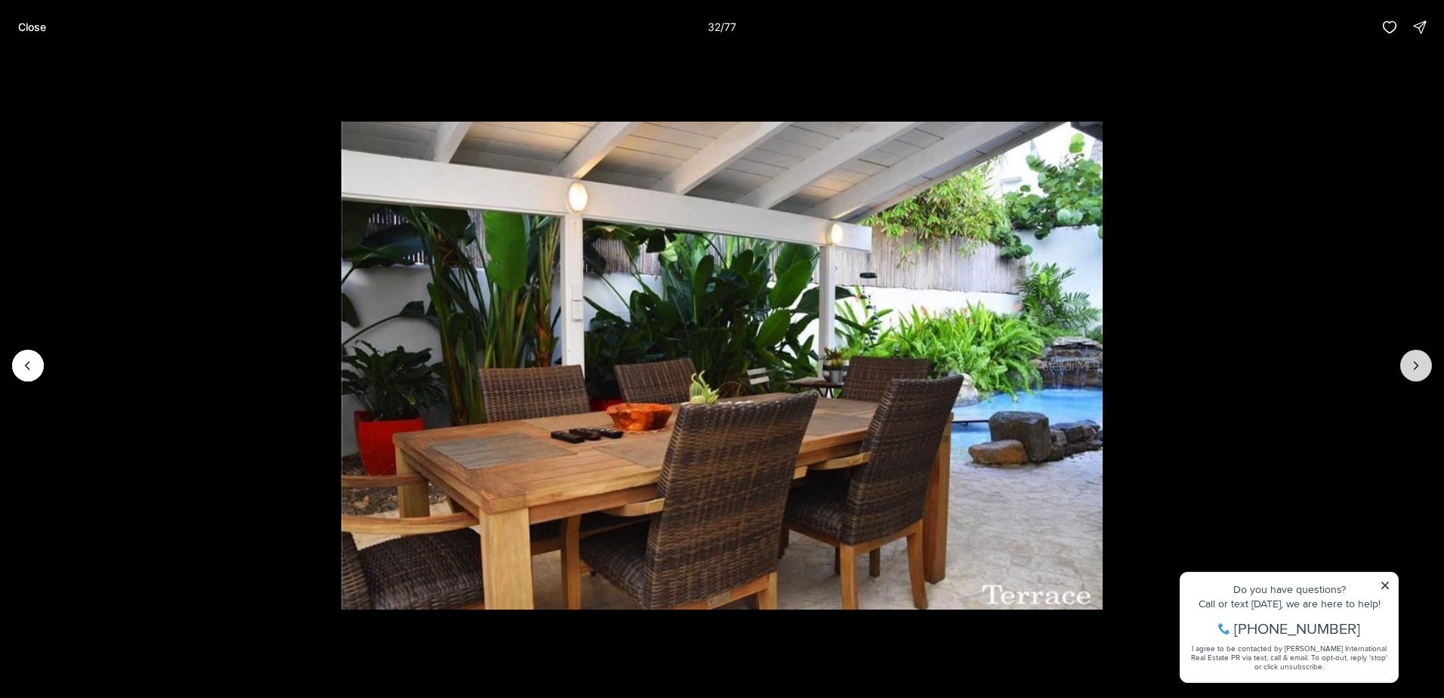
click at [1406, 353] on button "Next slide" at bounding box center [1417, 366] width 32 height 32
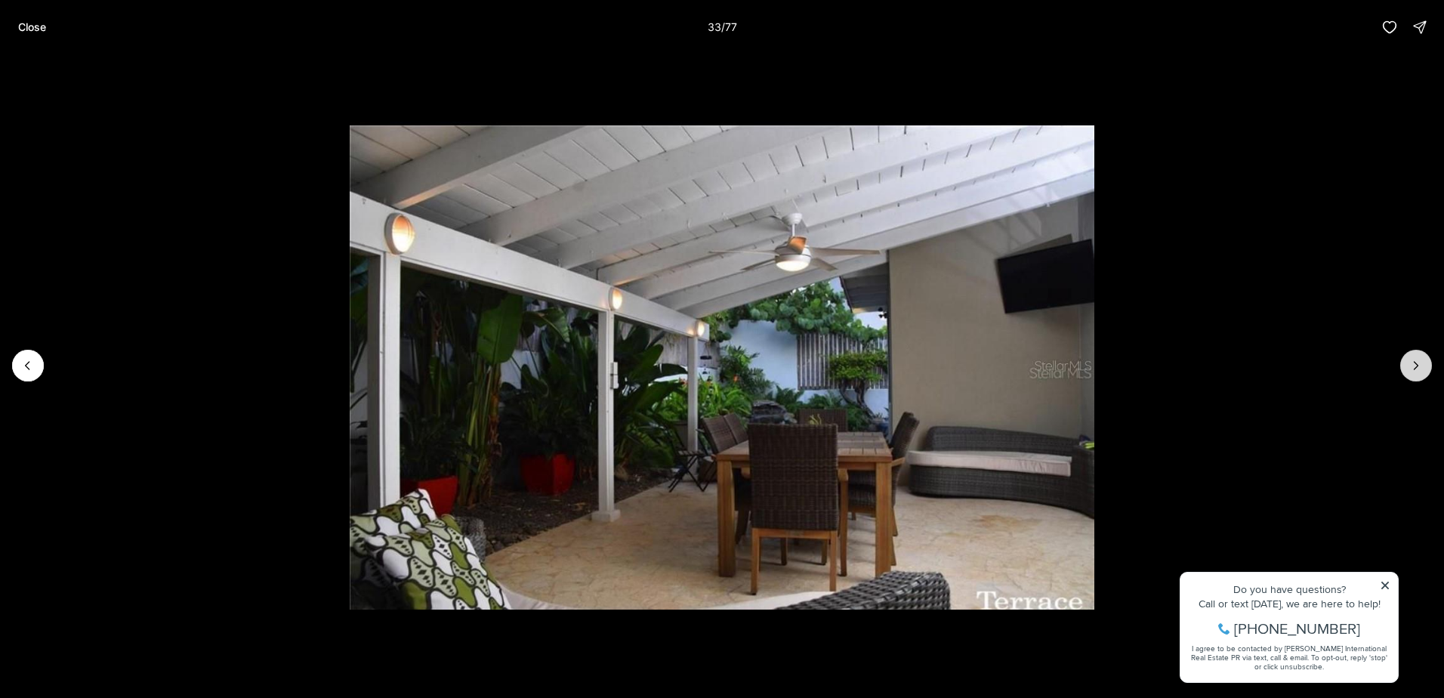
click at [1406, 353] on button "Next slide" at bounding box center [1417, 366] width 32 height 32
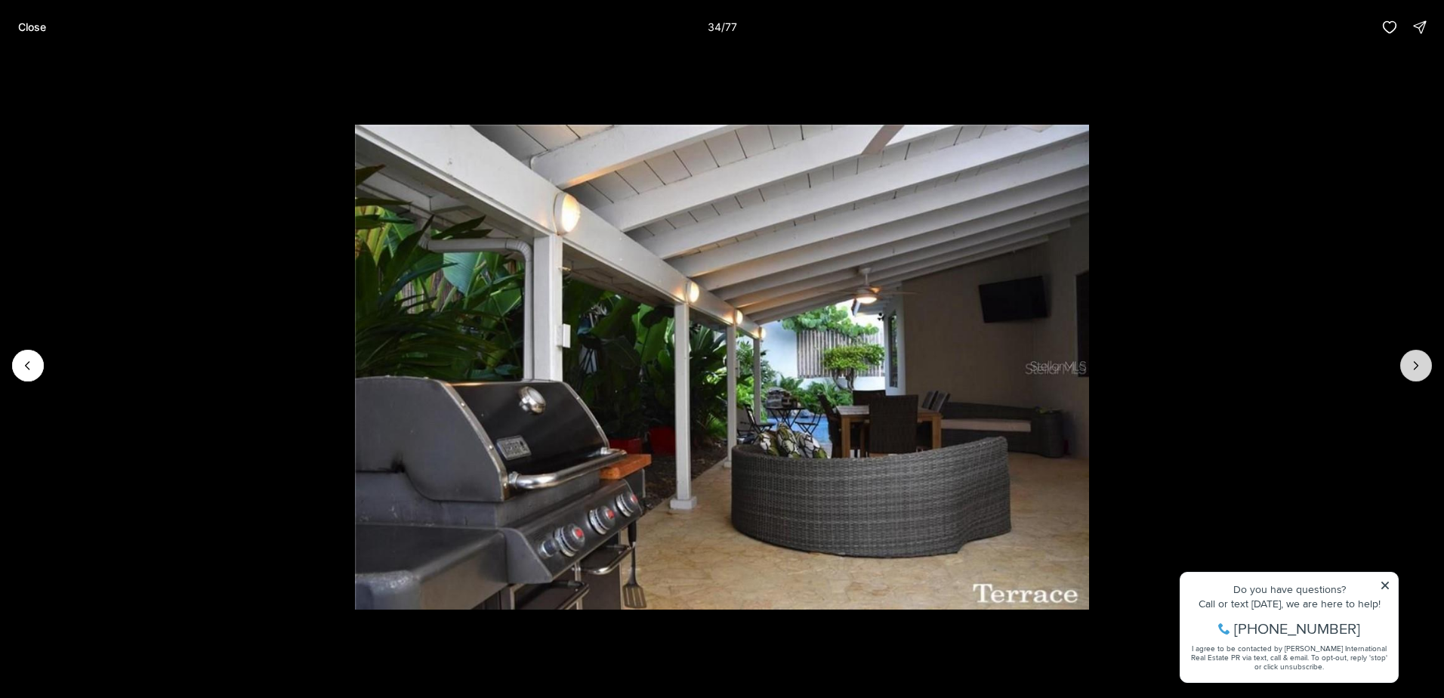
click at [1406, 353] on button "Next slide" at bounding box center [1417, 366] width 32 height 32
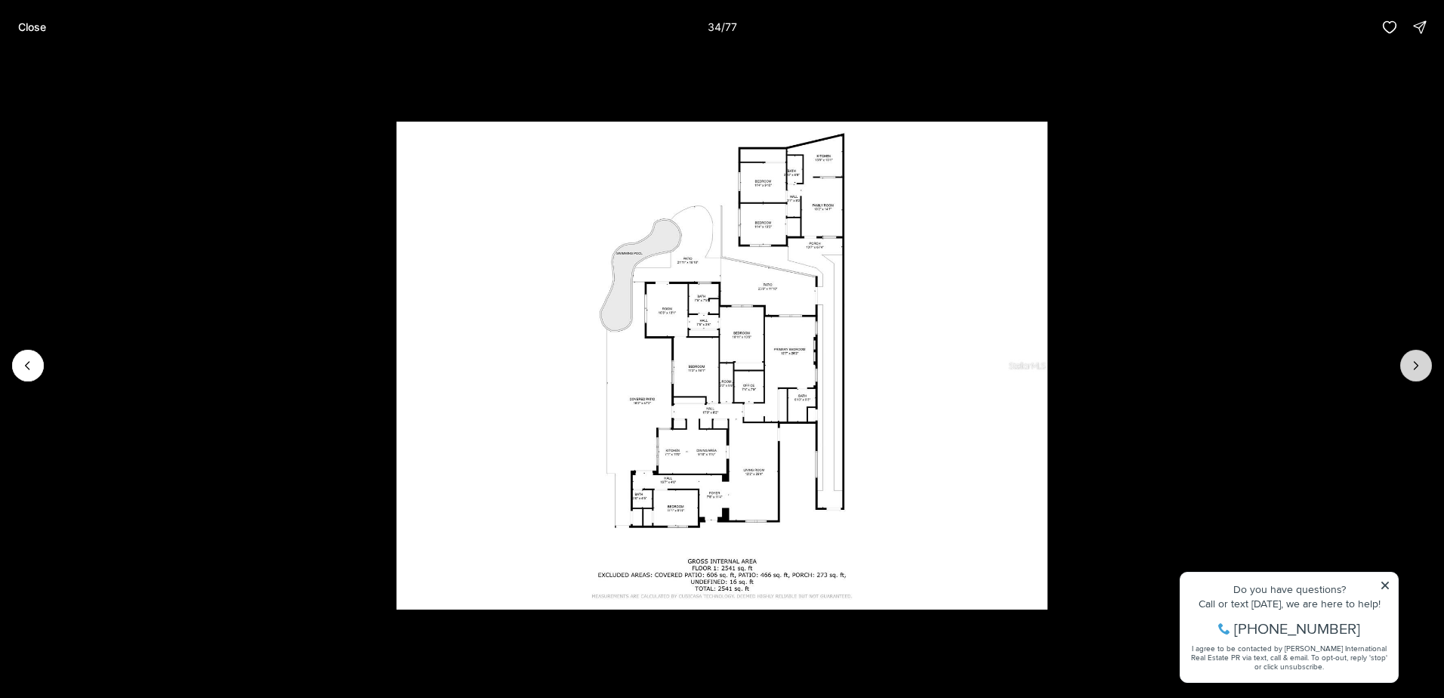
click at [1406, 353] on button "Next slide" at bounding box center [1417, 366] width 32 height 32
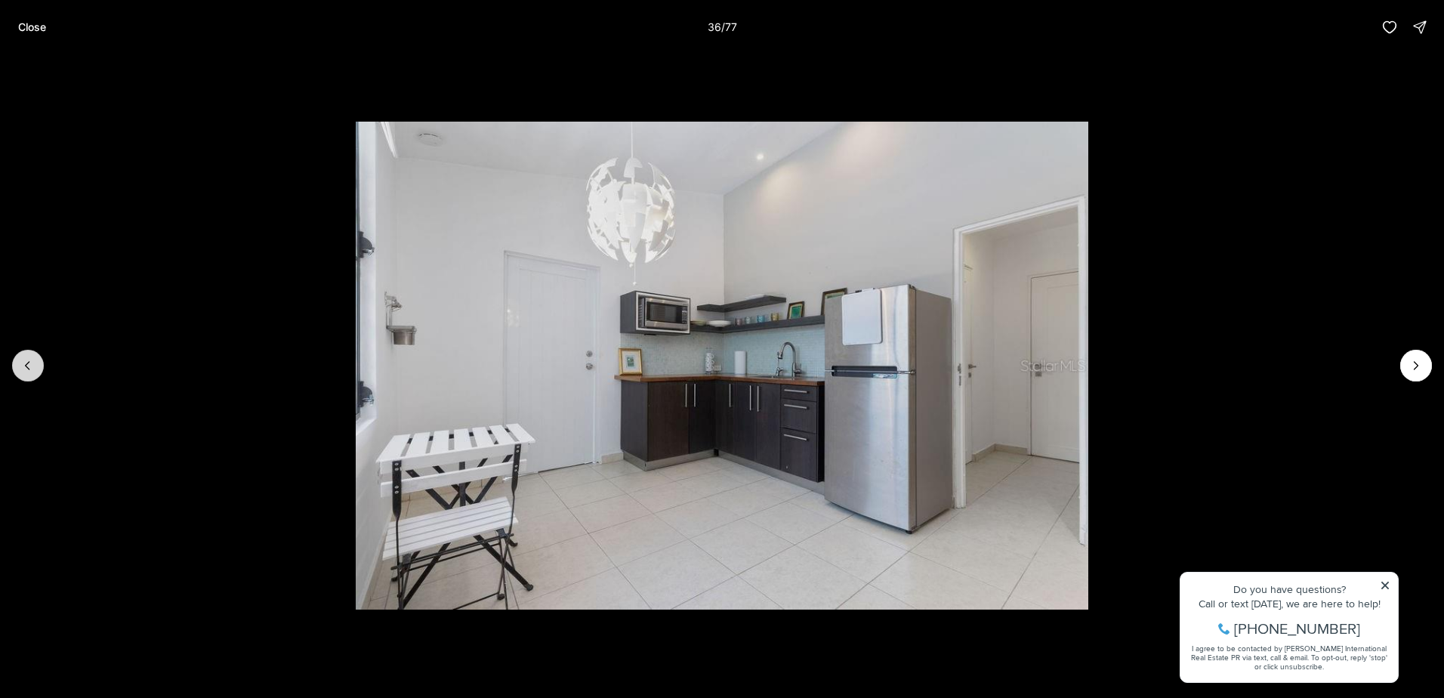
click at [33, 361] on icon "Previous slide" at bounding box center [27, 365] width 15 height 15
